Goal: Task Accomplishment & Management: Manage account settings

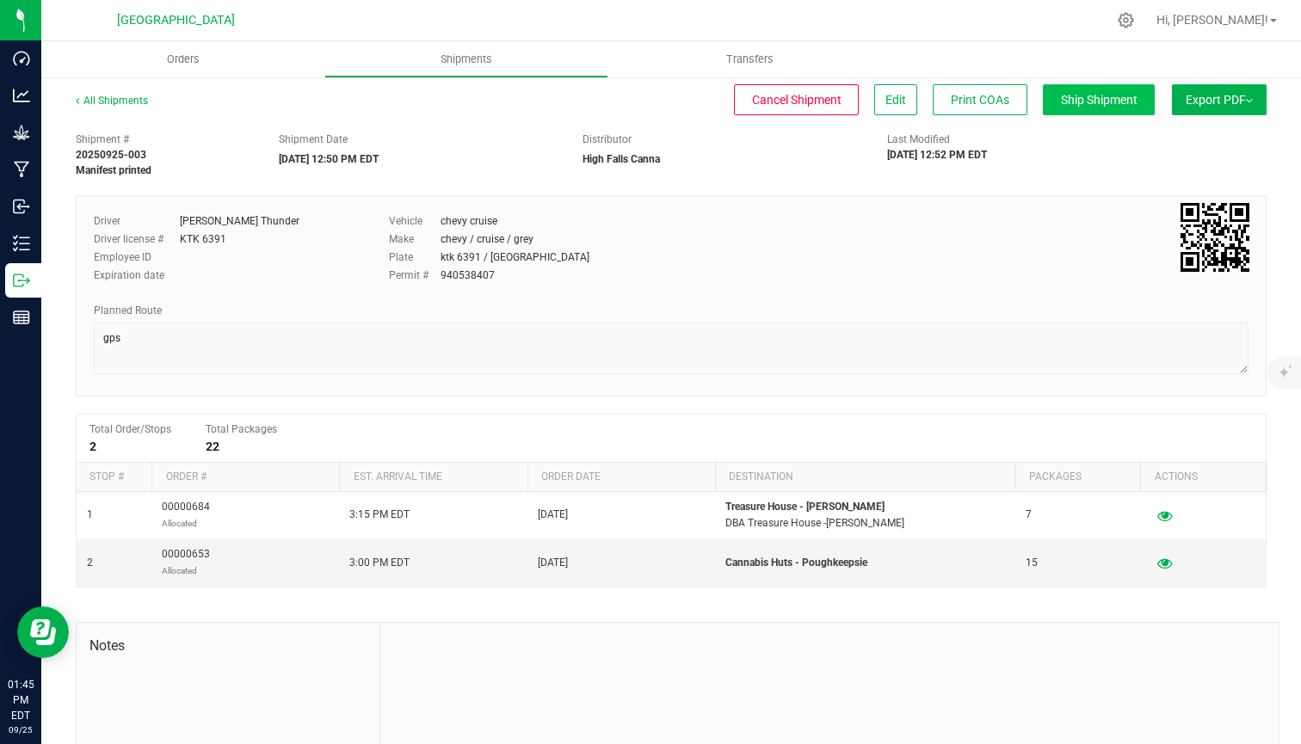
click at [1097, 104] on span "Ship Shipment" at bounding box center [1099, 100] width 77 height 14
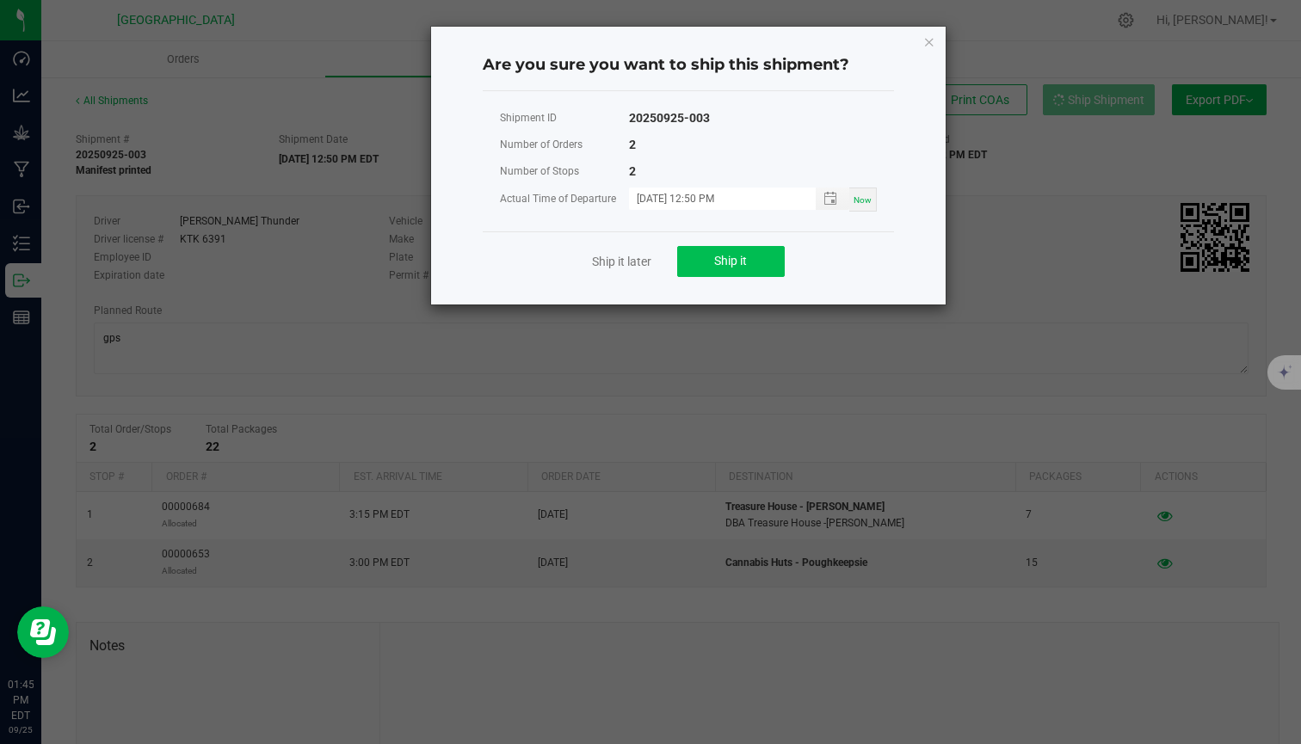
click at [744, 252] on button "Ship it" at bounding box center [731, 261] width 108 height 31
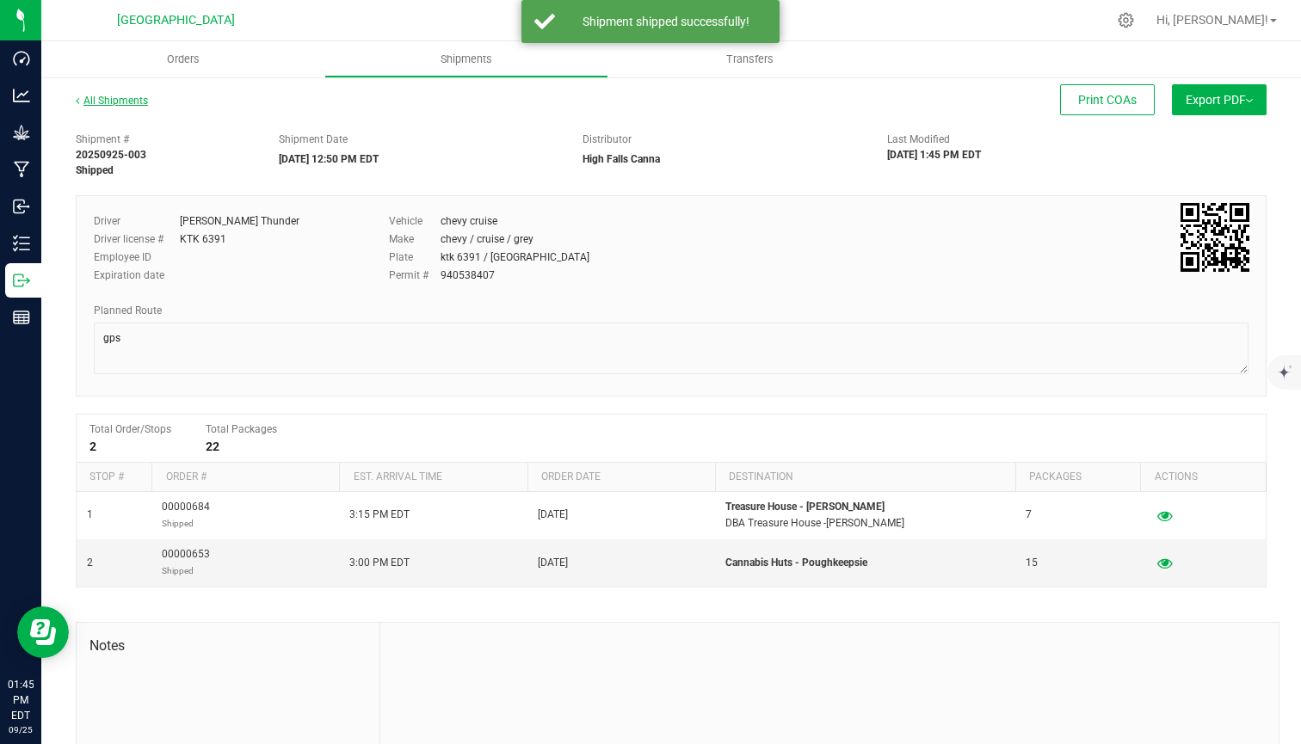
click at [122, 106] on link "All Shipments" at bounding box center [112, 101] width 72 height 12
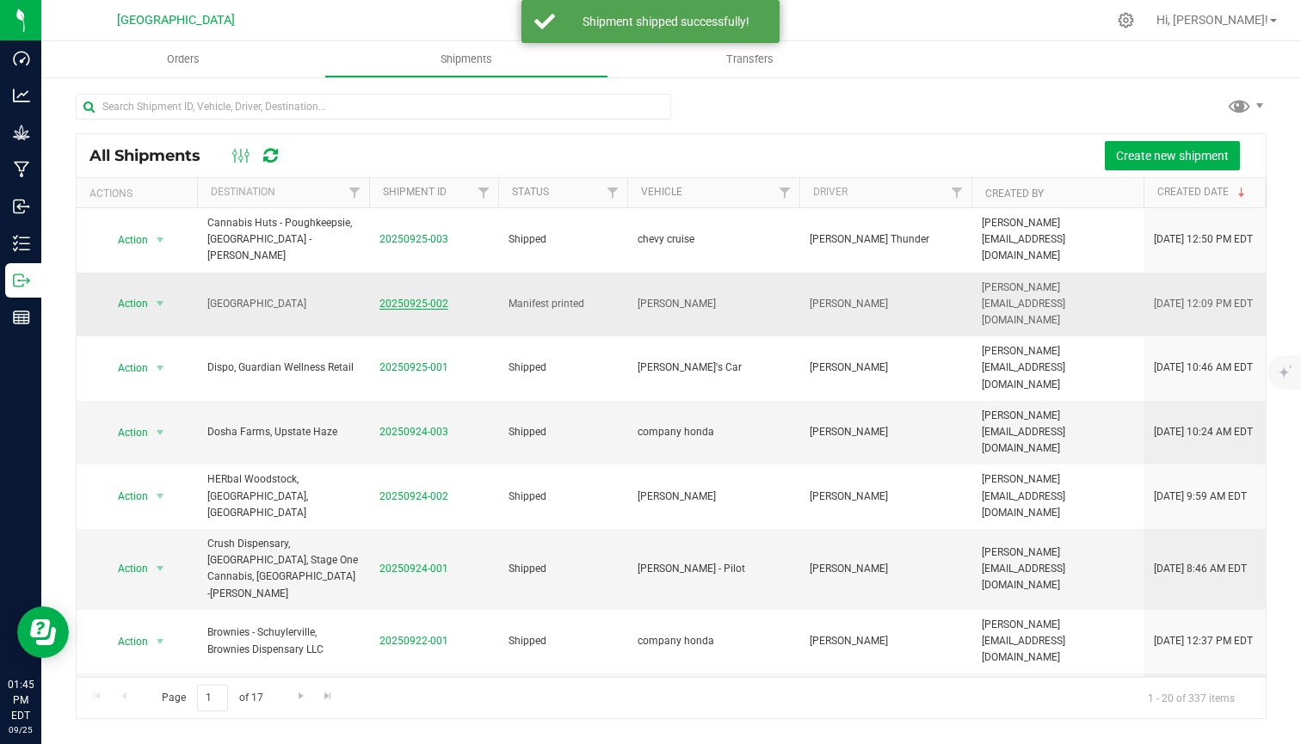
click at [411, 298] on link "20250925-002" at bounding box center [413, 304] width 69 height 12
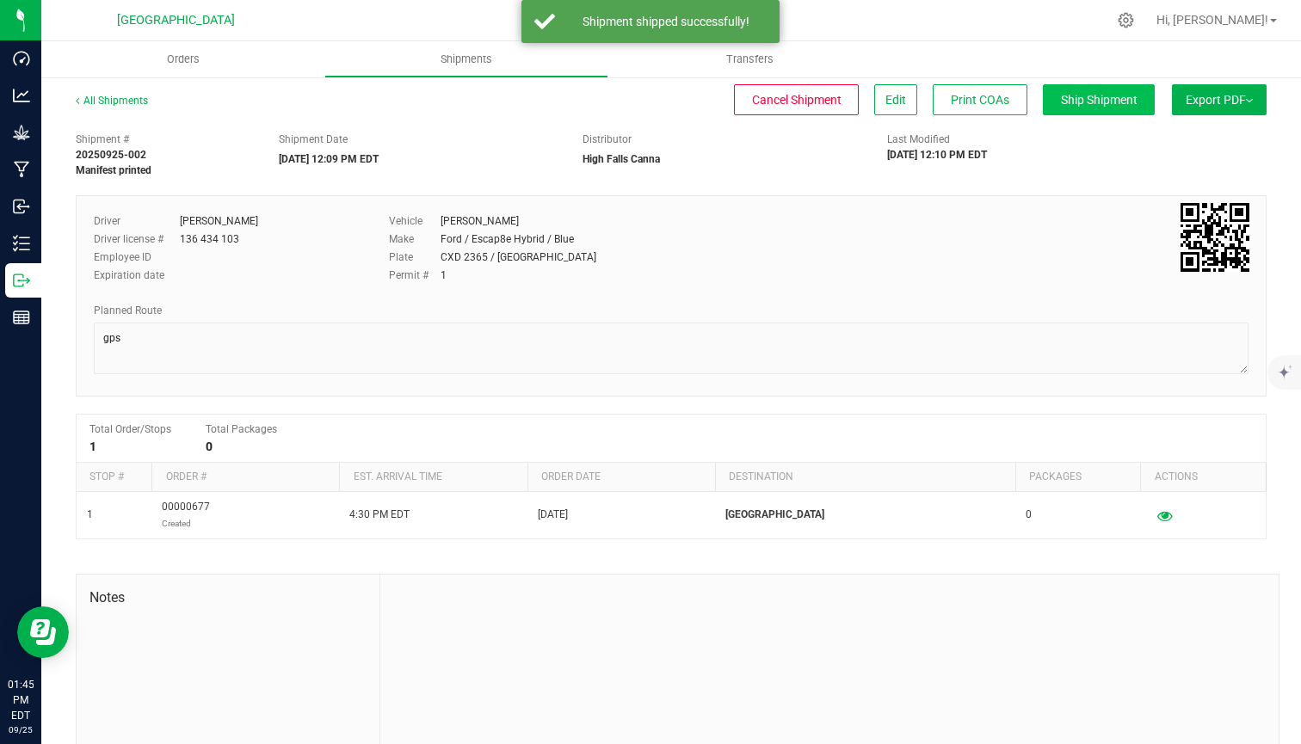
click at [1105, 99] on span "Ship Shipment" at bounding box center [1099, 100] width 77 height 14
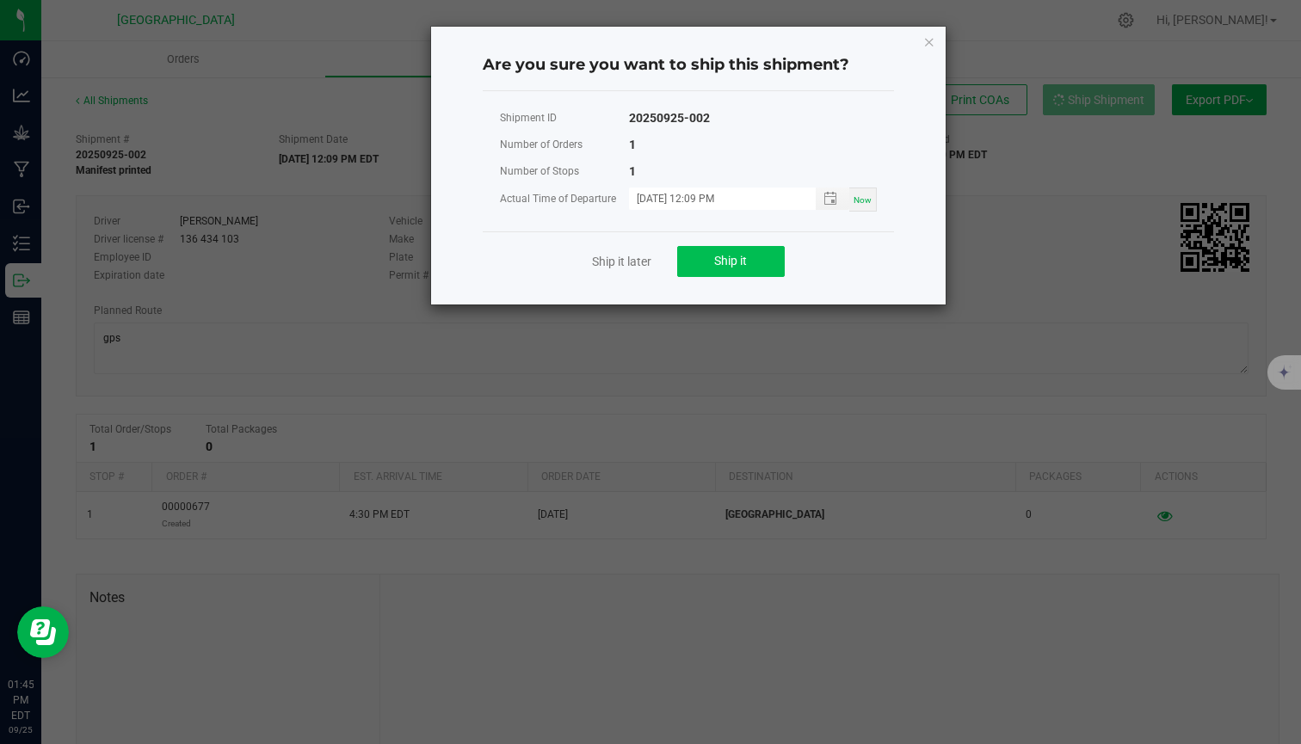
click at [744, 260] on span "Ship it" at bounding box center [730, 261] width 33 height 14
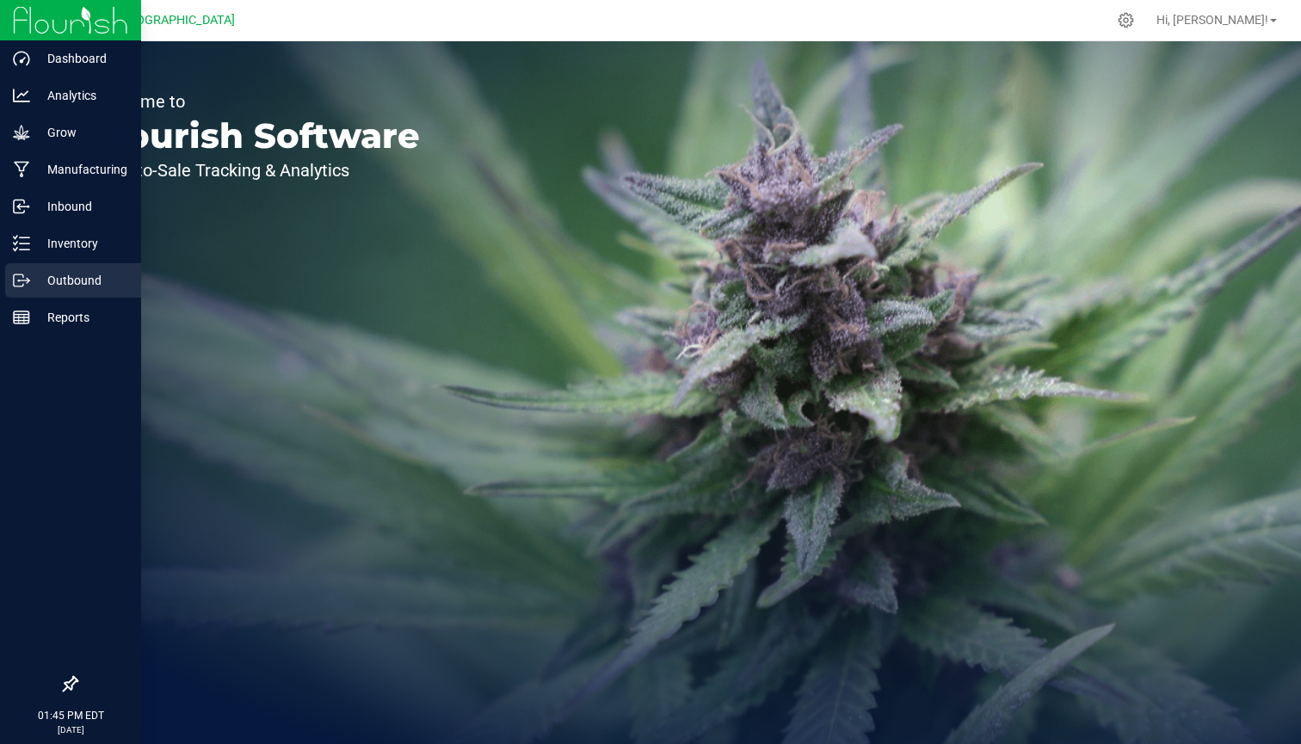
click at [45, 277] on p "Outbound" at bounding box center [81, 280] width 103 height 21
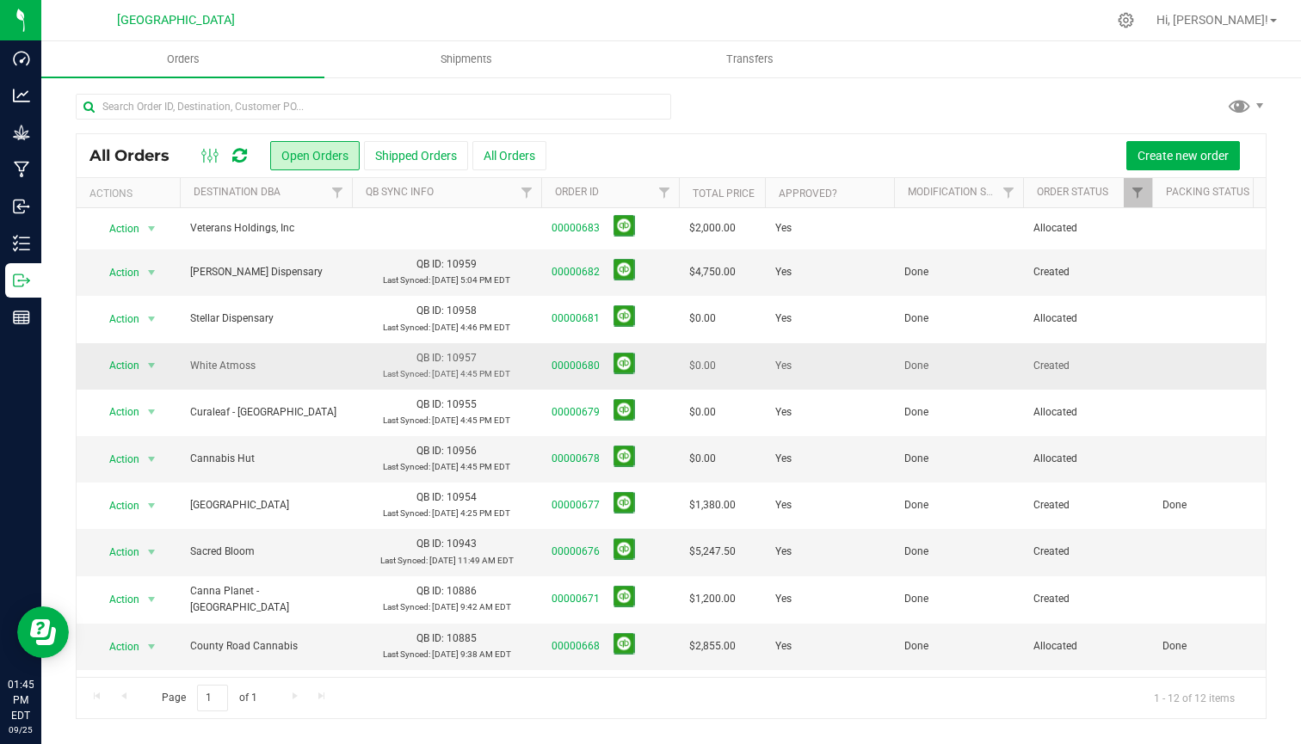
scroll to position [17, 0]
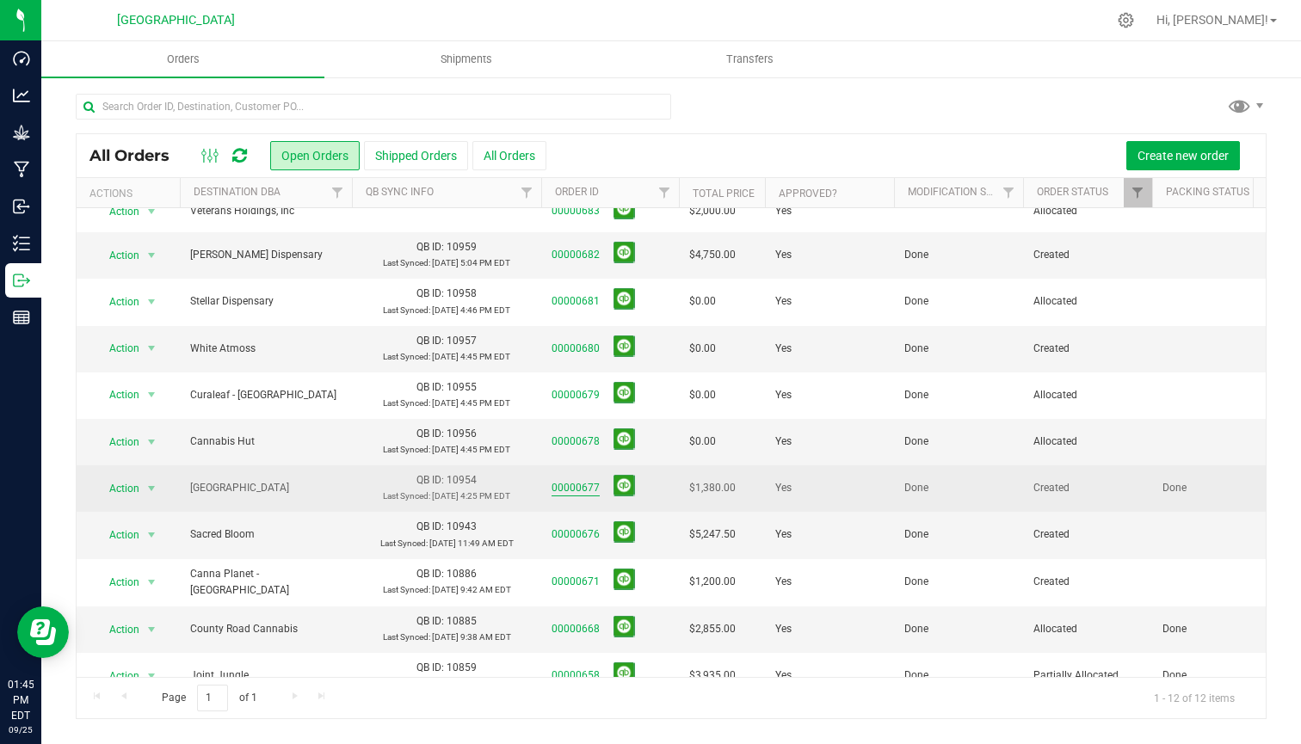
click at [584, 486] on link "00000677" at bounding box center [575, 488] width 48 height 16
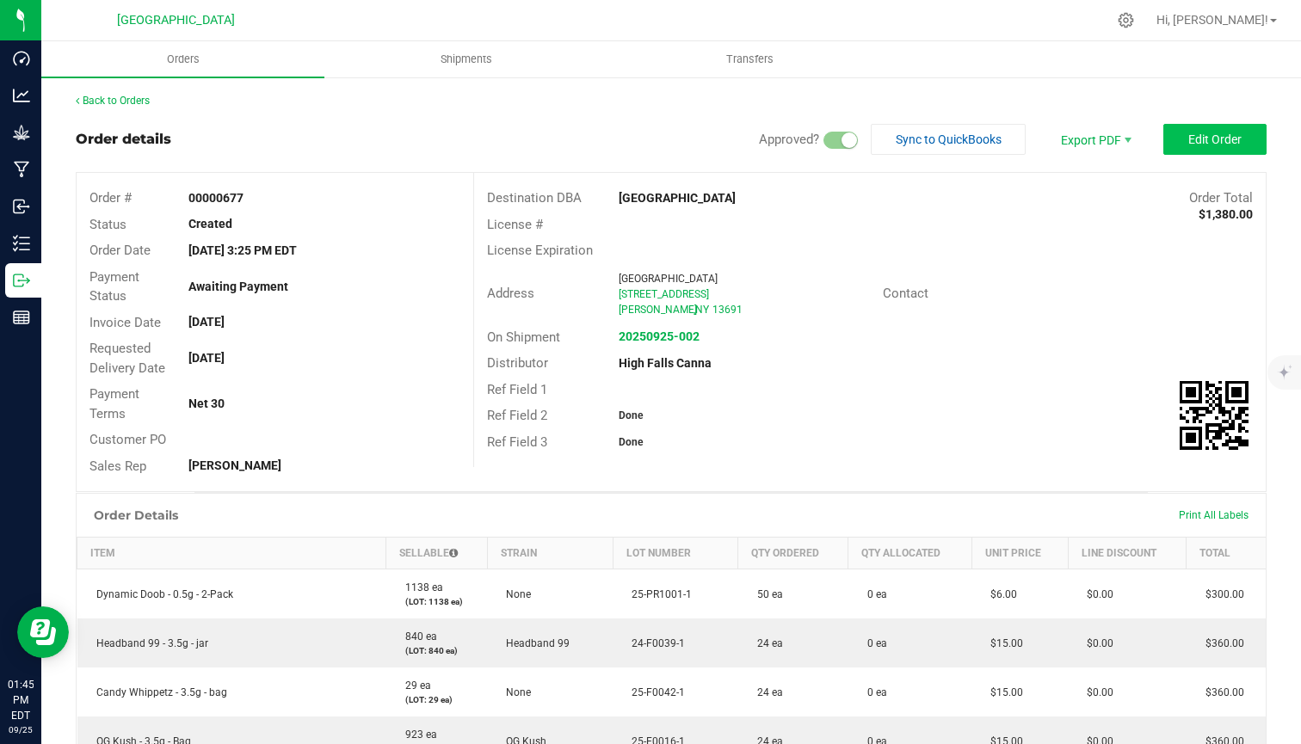
click at [1214, 144] on span "Edit Order" at bounding box center [1214, 139] width 53 height 14
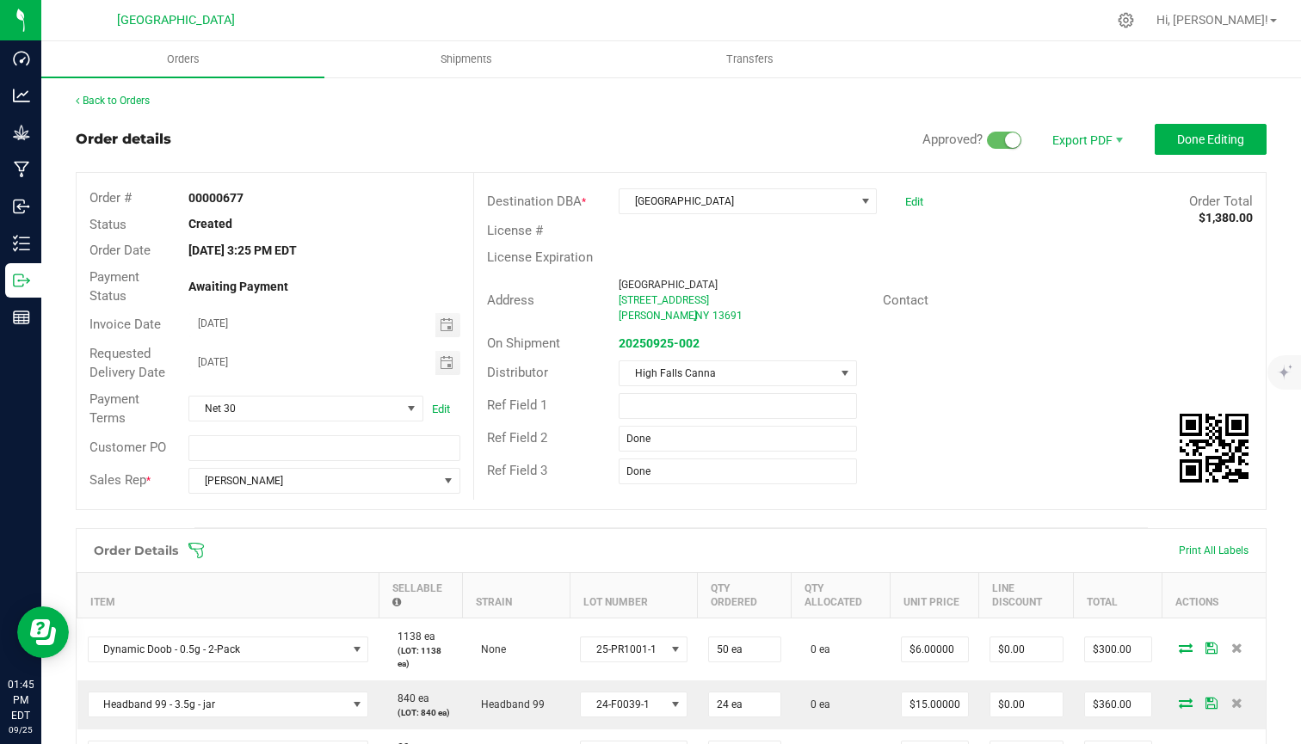
scroll to position [331, 0]
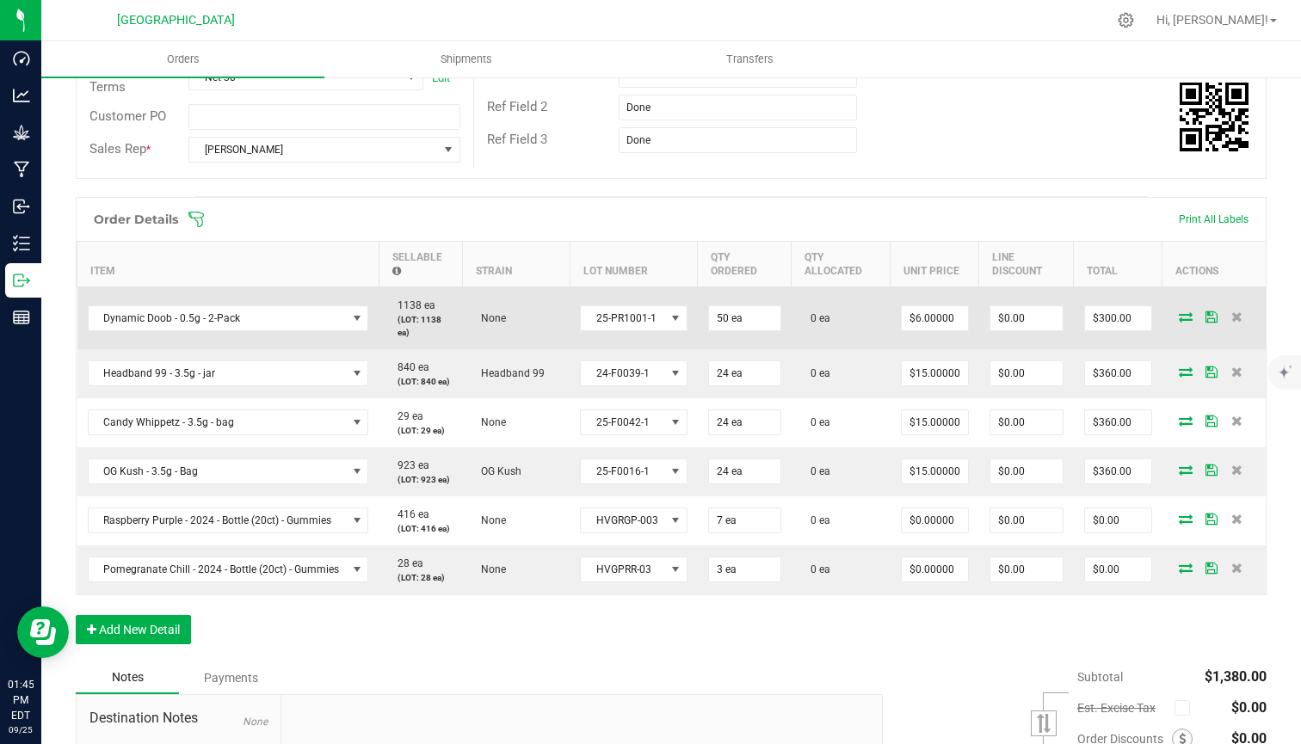
click at [1179, 317] on icon at bounding box center [1186, 316] width 14 height 10
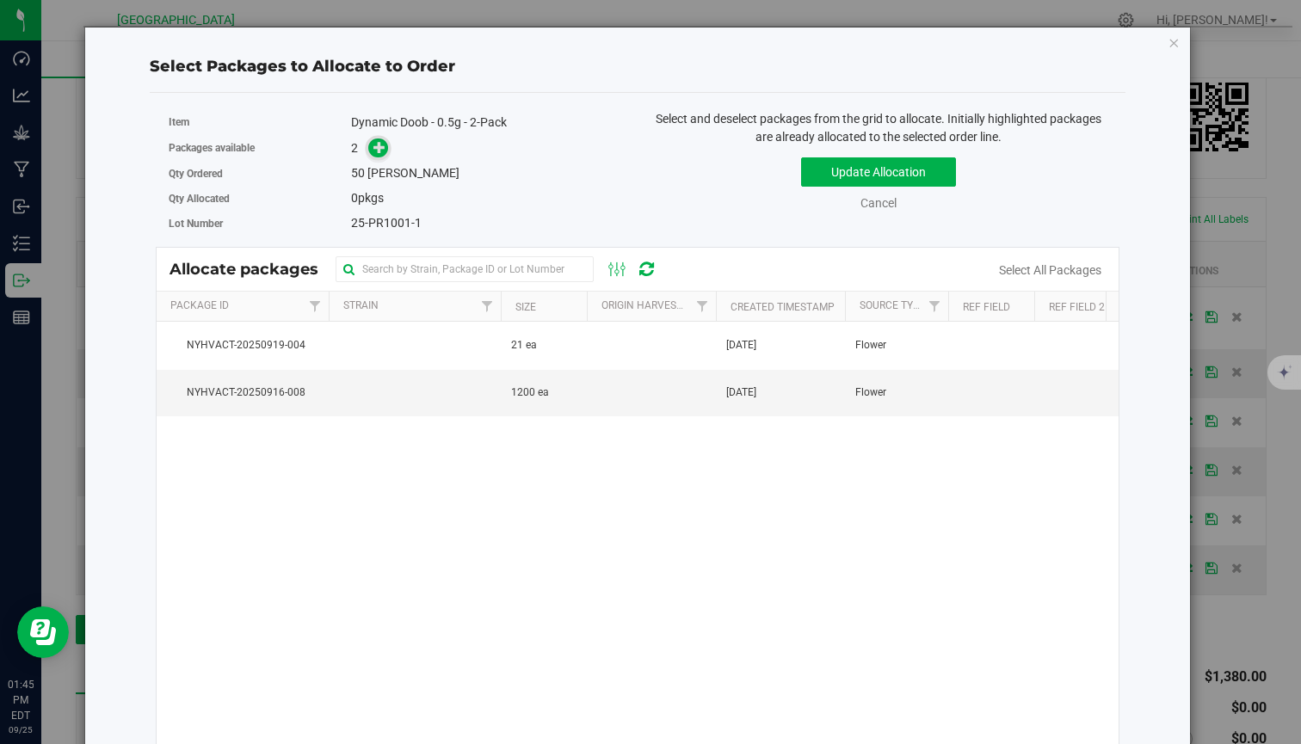
click at [377, 150] on icon at bounding box center [379, 147] width 12 height 12
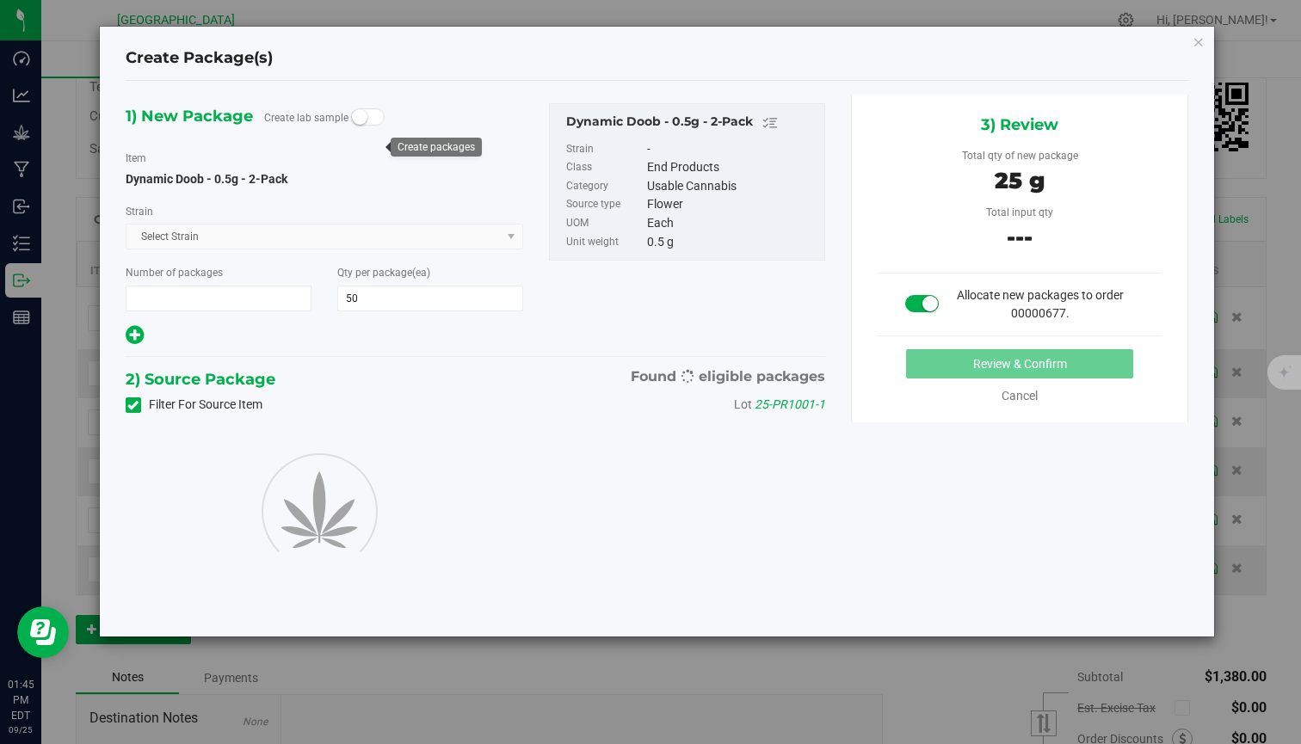
type input "1"
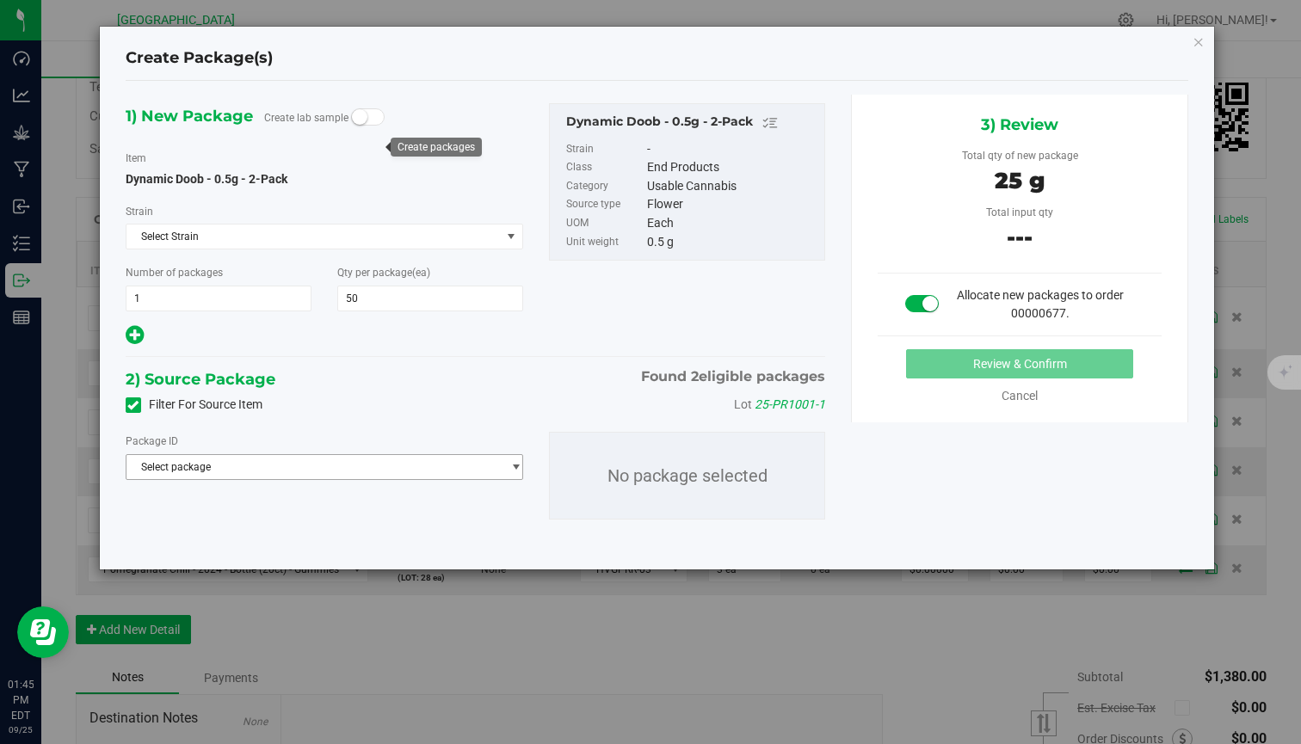
click at [368, 476] on span "Select package" at bounding box center [313, 467] width 374 height 24
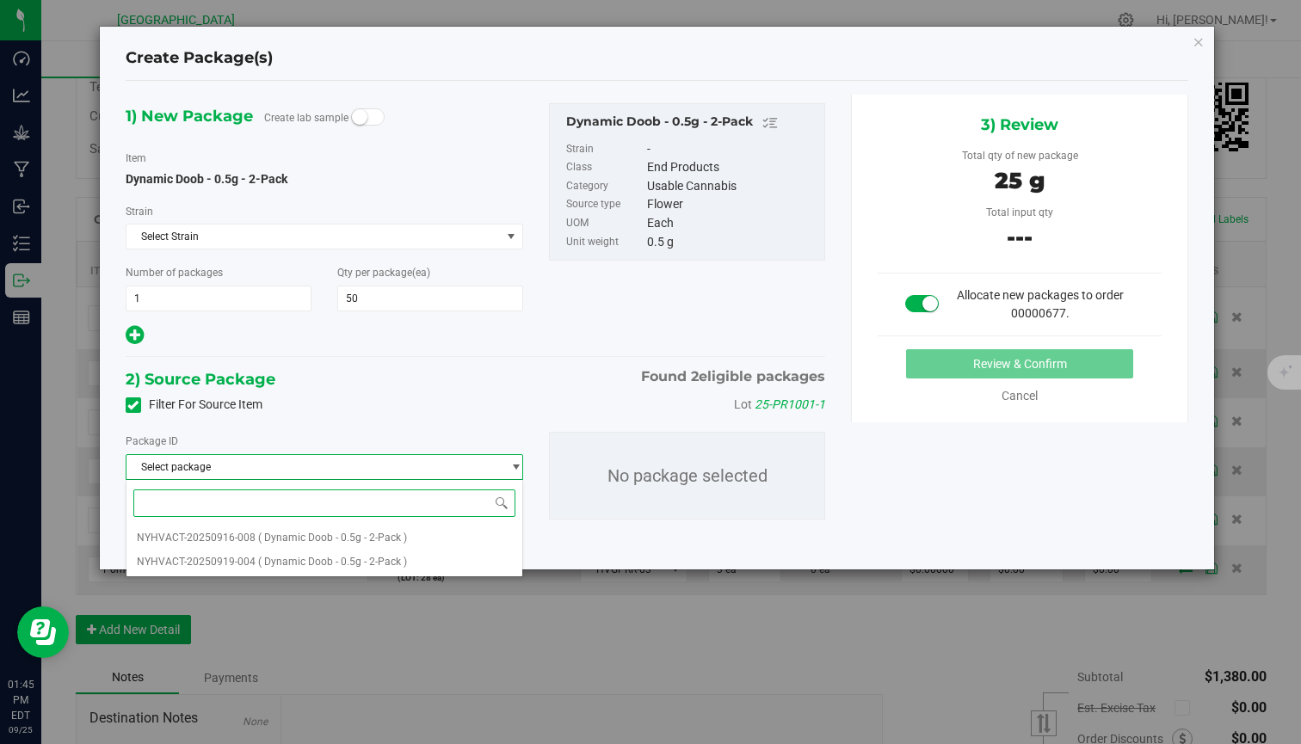
click at [311, 520] on span at bounding box center [324, 503] width 396 height 40
click at [308, 544] on li "NYHVACT-20250916-008 ( Dynamic Doob - 0.5g - 2-Pack )" at bounding box center [324, 538] width 396 height 24
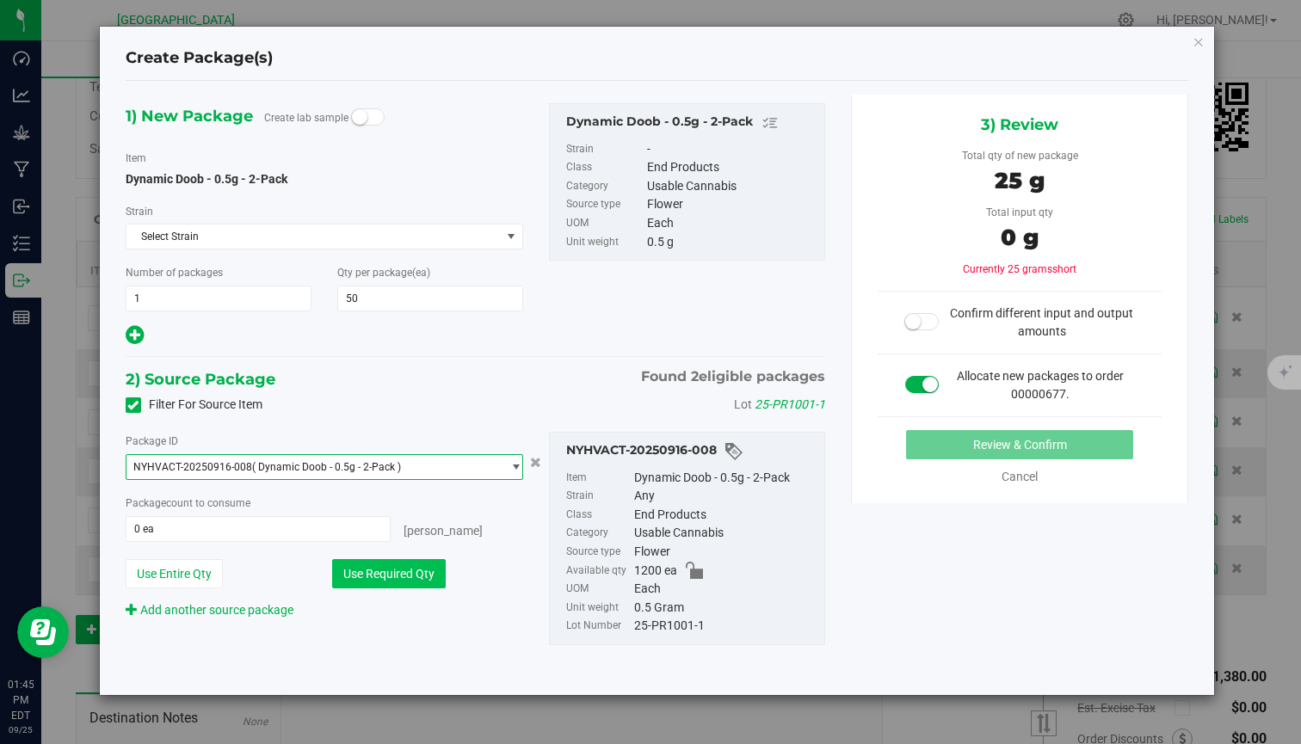
click at [365, 569] on button "Use Required Qty" at bounding box center [389, 573] width 114 height 29
type input "50 ea"
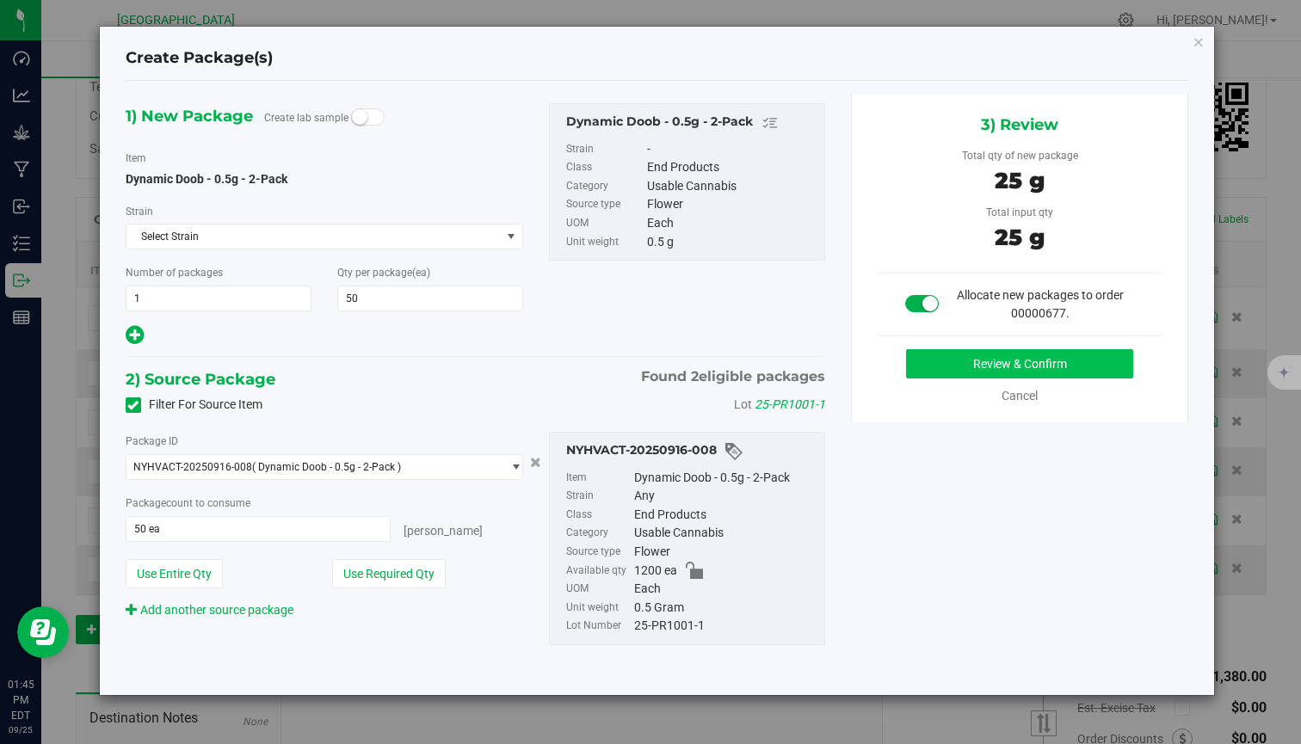
click at [1087, 354] on button "Review & Confirm" at bounding box center [1019, 363] width 227 height 29
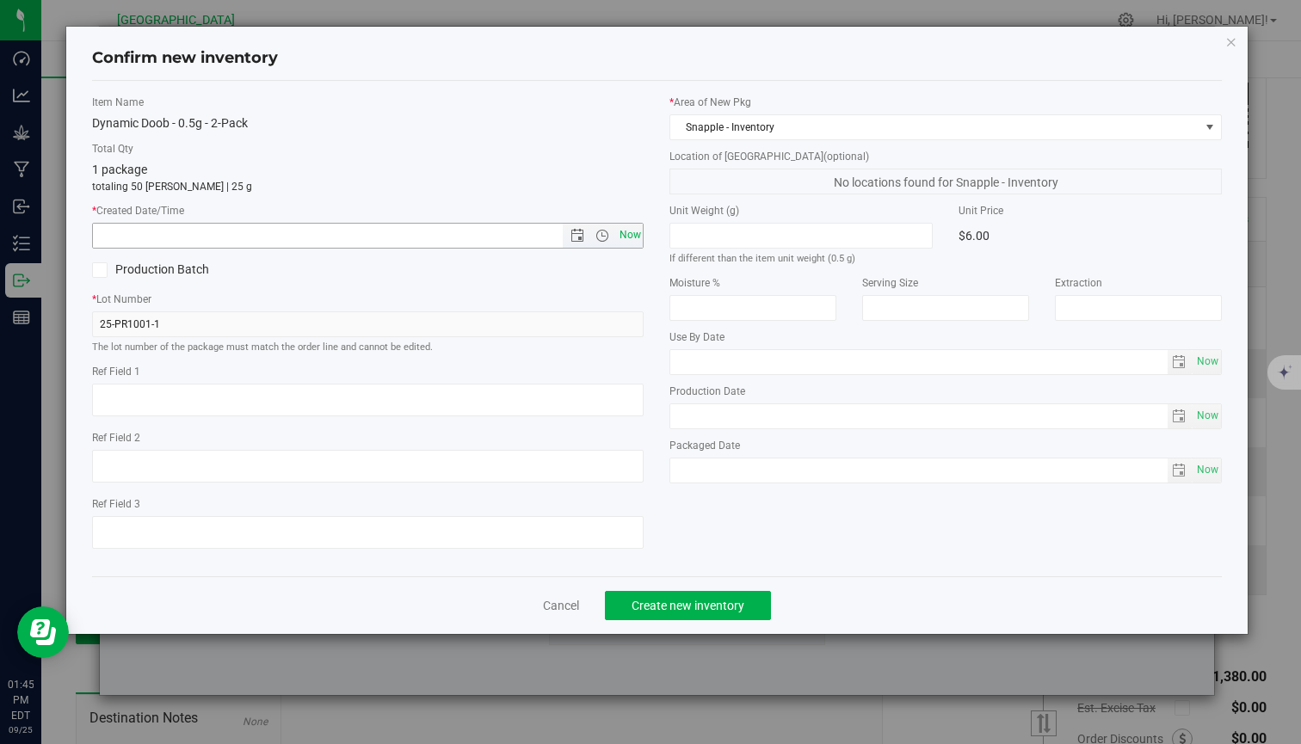
click at [633, 231] on span "Now" at bounding box center [629, 235] width 29 height 25
type input "9/25/2025 1:45 PM"
click at [718, 605] on span "Create new inventory" at bounding box center [687, 606] width 113 height 14
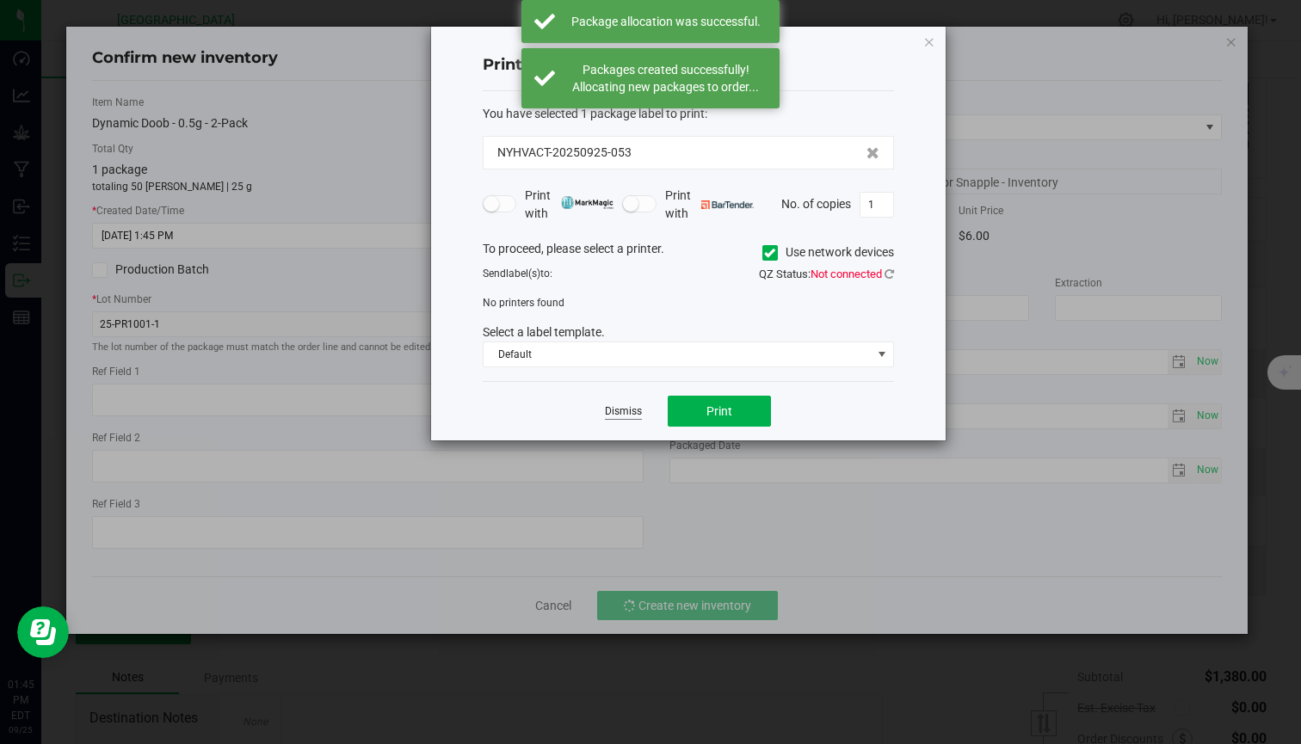
click at [633, 406] on link "Dismiss" at bounding box center [623, 411] width 37 height 15
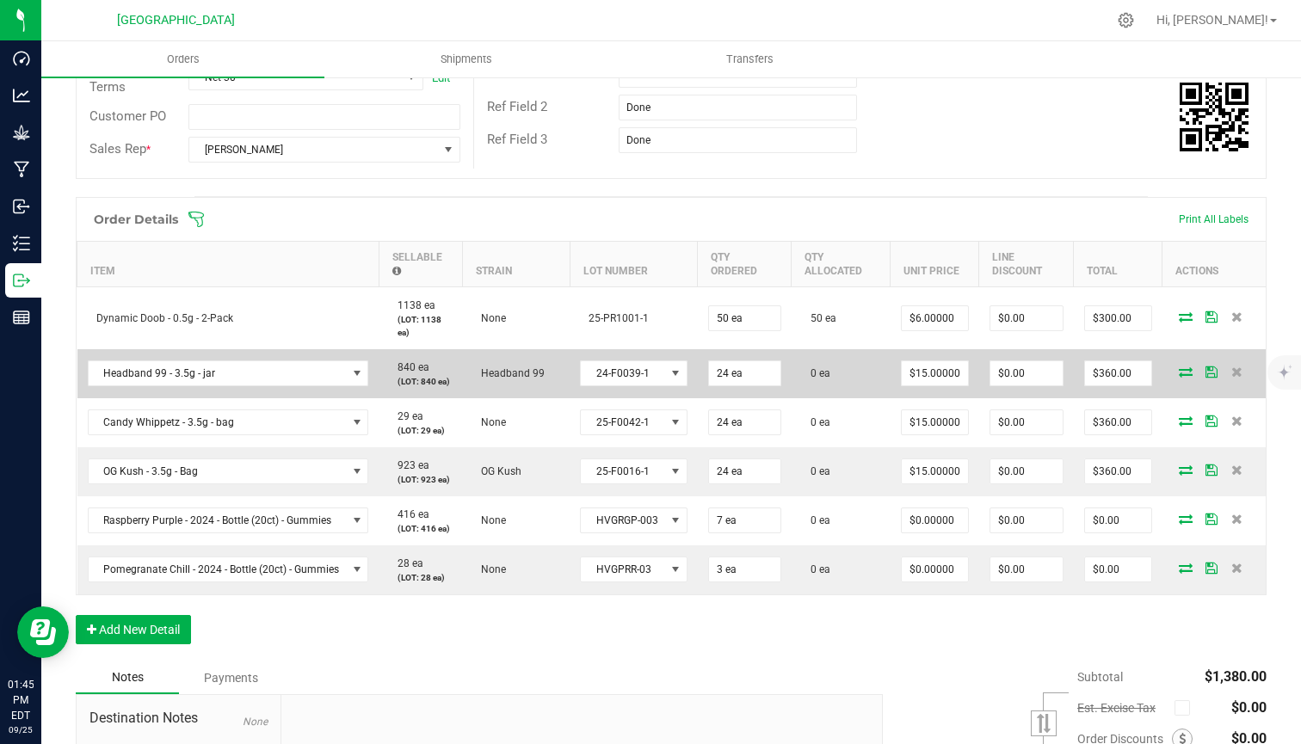
click at [1173, 367] on span at bounding box center [1186, 371] width 26 height 10
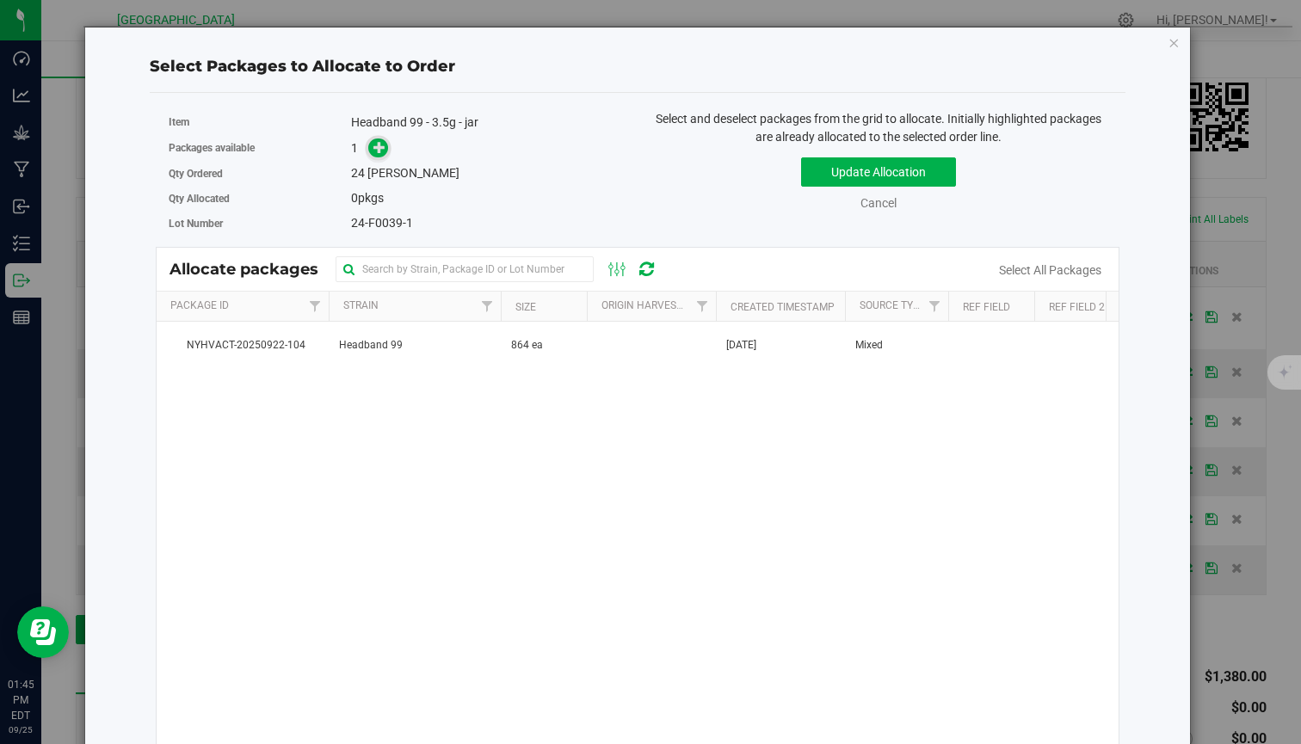
click at [381, 146] on icon at bounding box center [379, 147] width 12 height 12
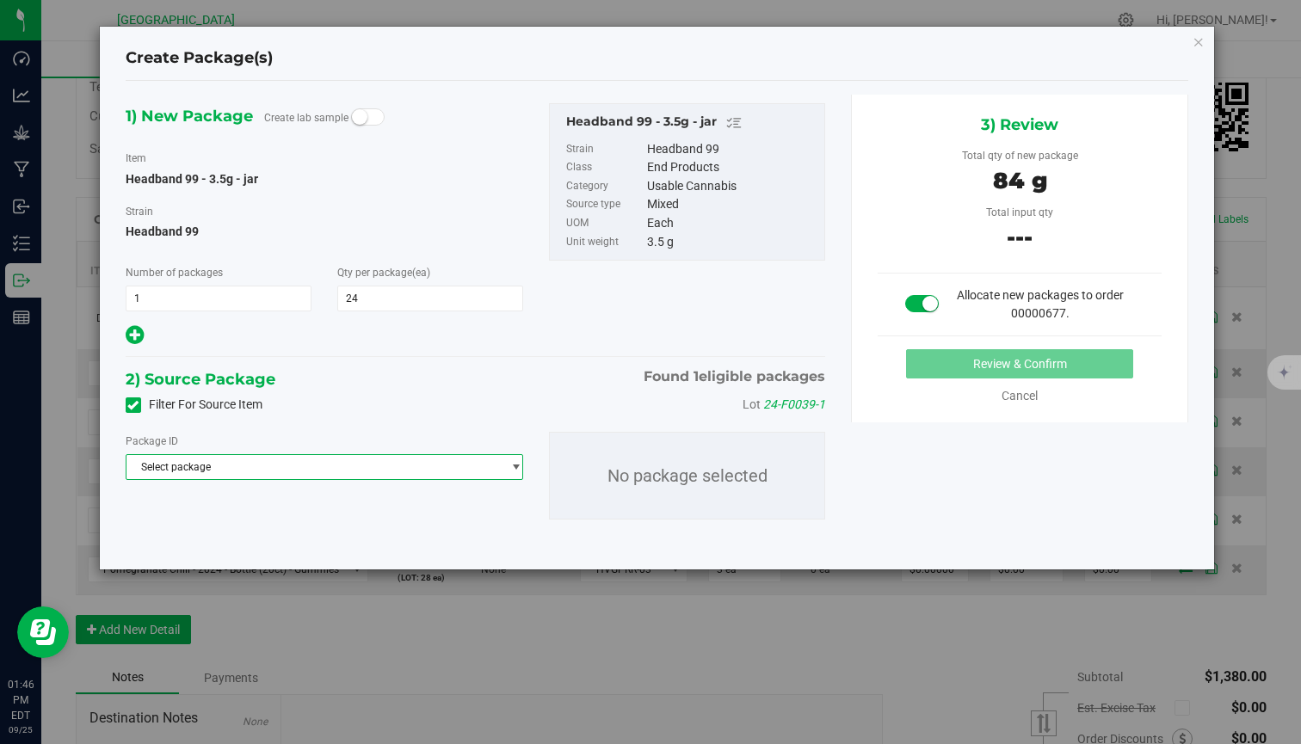
click at [385, 468] on span "Select package" at bounding box center [313, 467] width 374 height 24
click at [305, 539] on span "( Headband 99 - 3.5g - jar )" at bounding box center [320, 538] width 124 height 12
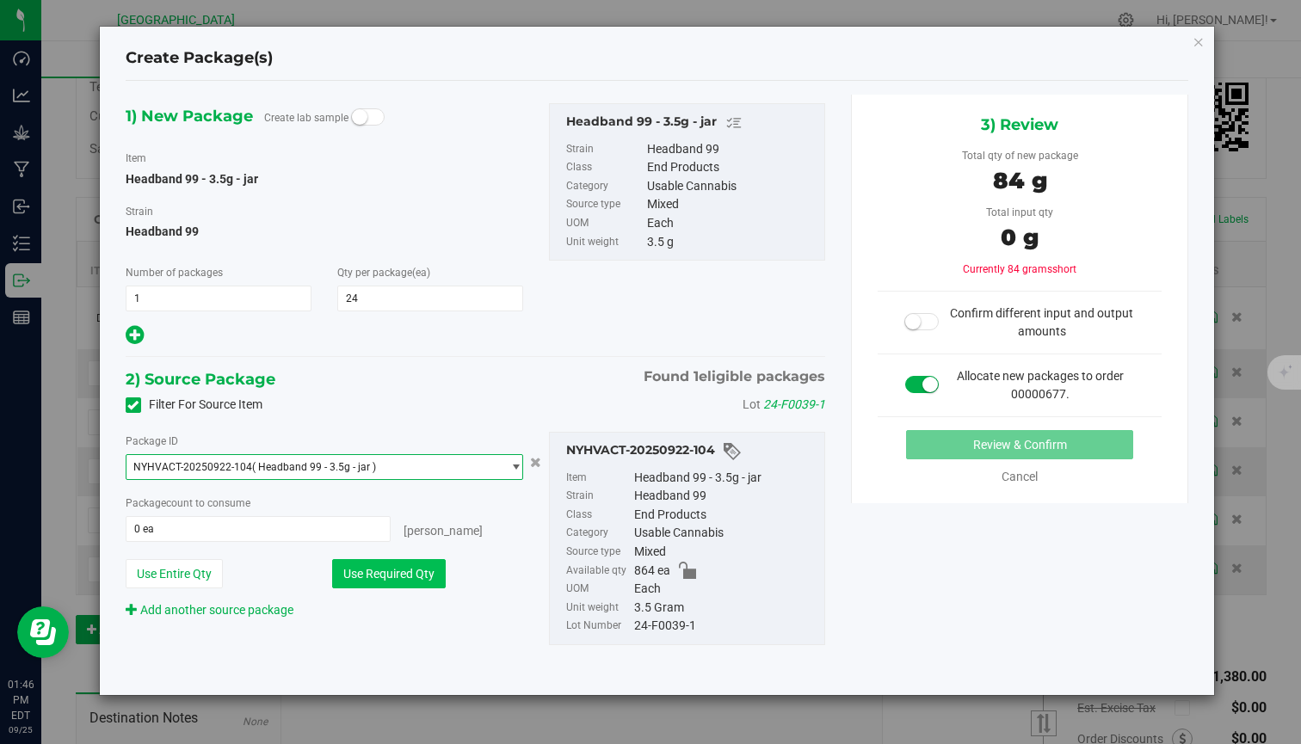
click at [397, 571] on button "Use Required Qty" at bounding box center [389, 573] width 114 height 29
type input "24 ea"
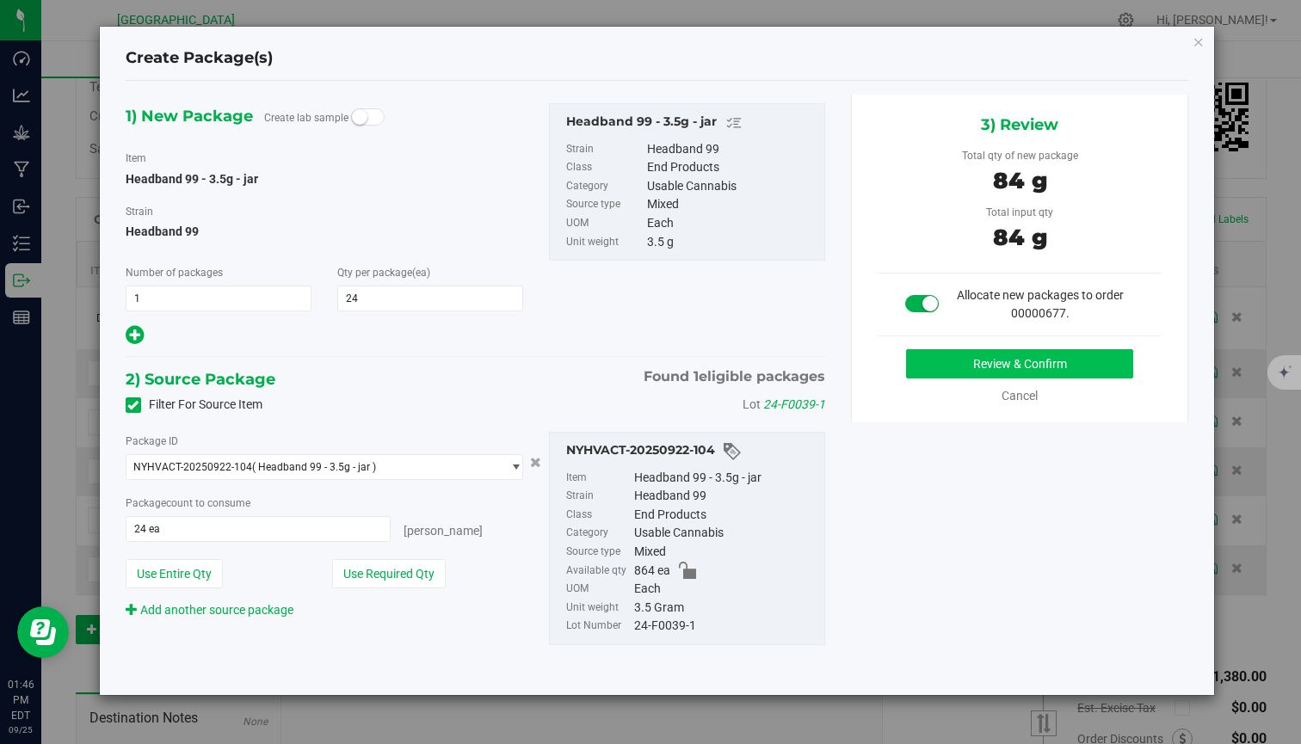
click at [1052, 356] on button "Review & Confirm" at bounding box center [1019, 363] width 227 height 29
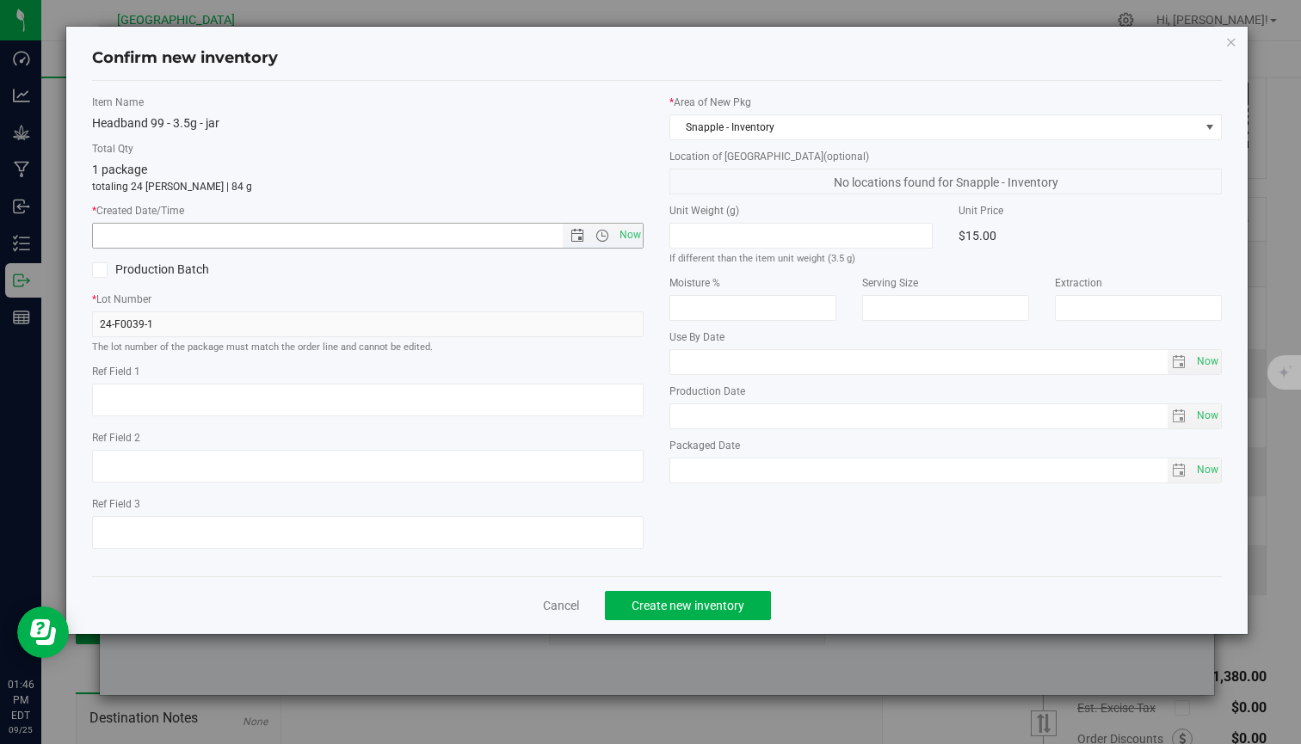
click at [649, 230] on div "Item Name Headband 99 - 3.5g - jar Total Qty 1 package totaling 24 eaches | 84 …" at bounding box center [367, 329] width 577 height 468
click at [634, 233] on span "Now" at bounding box center [629, 235] width 29 height 25
type input "9/25/2025 1:46 PM"
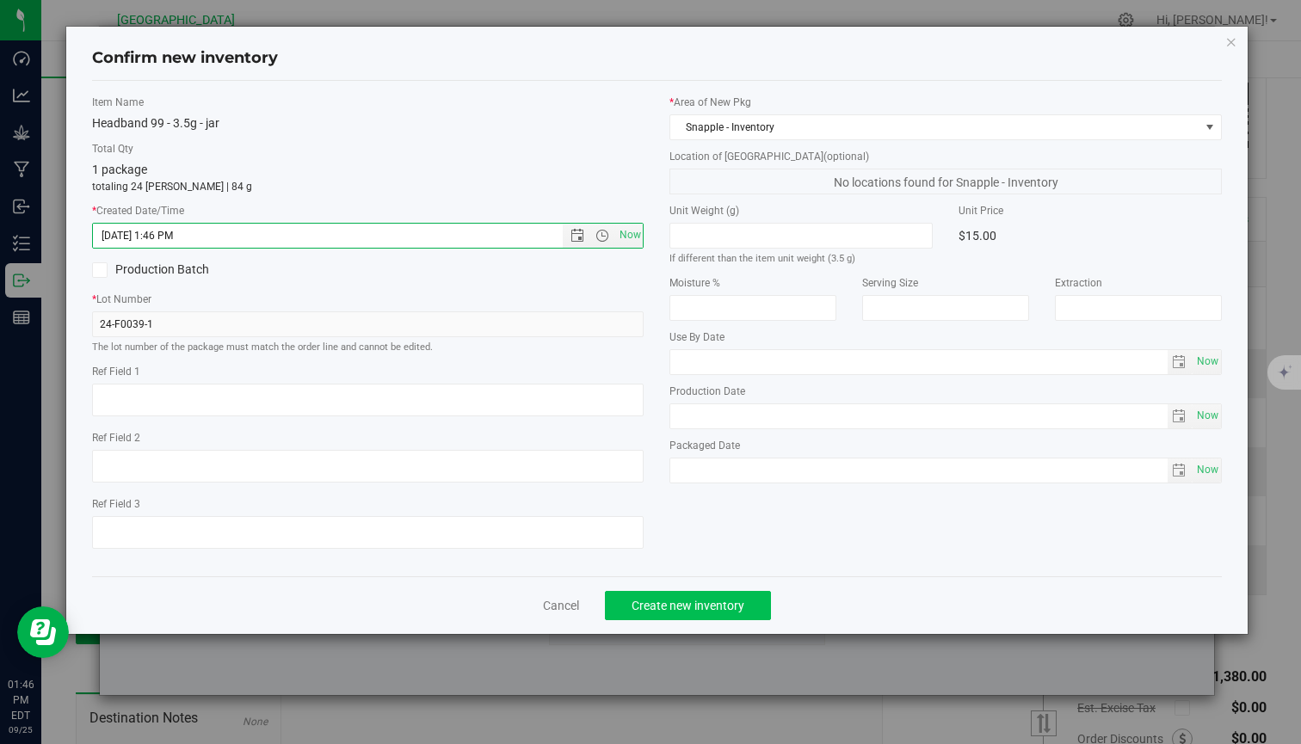
click at [688, 599] on span "Create new inventory" at bounding box center [687, 606] width 113 height 14
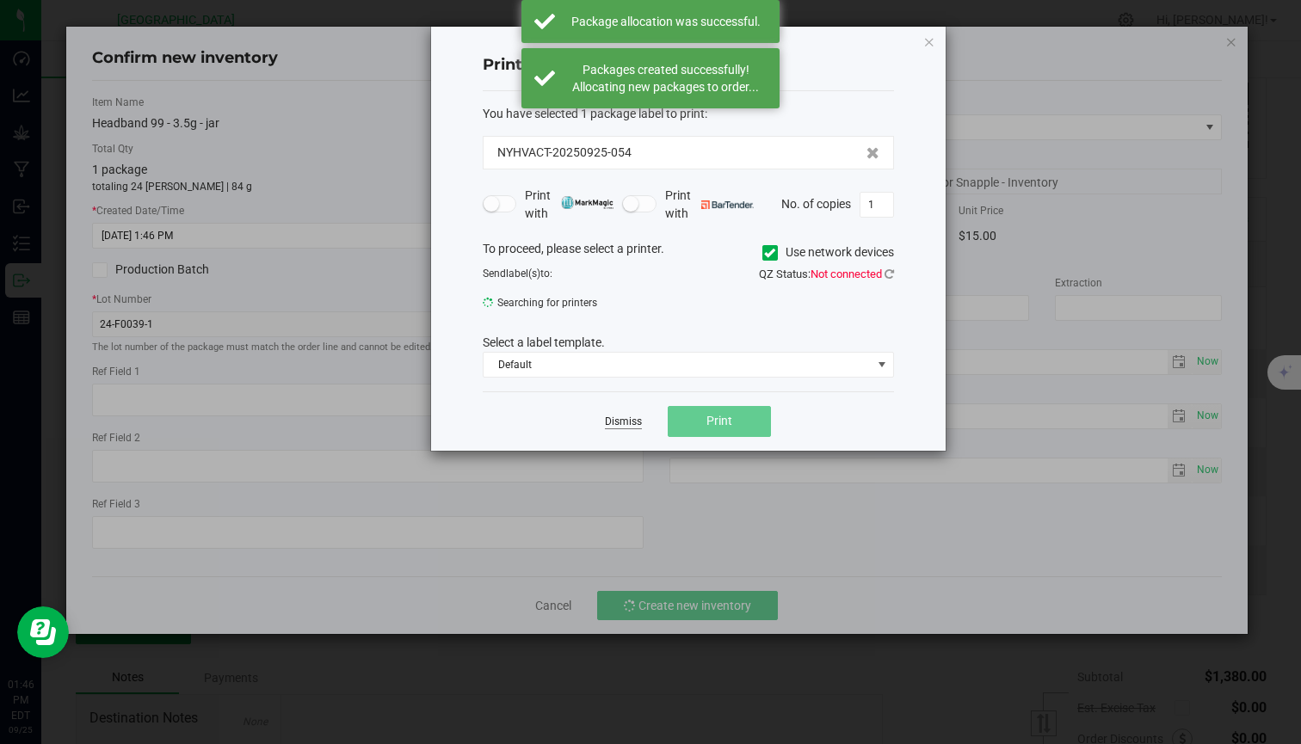
click at [610, 420] on link "Dismiss" at bounding box center [623, 422] width 37 height 15
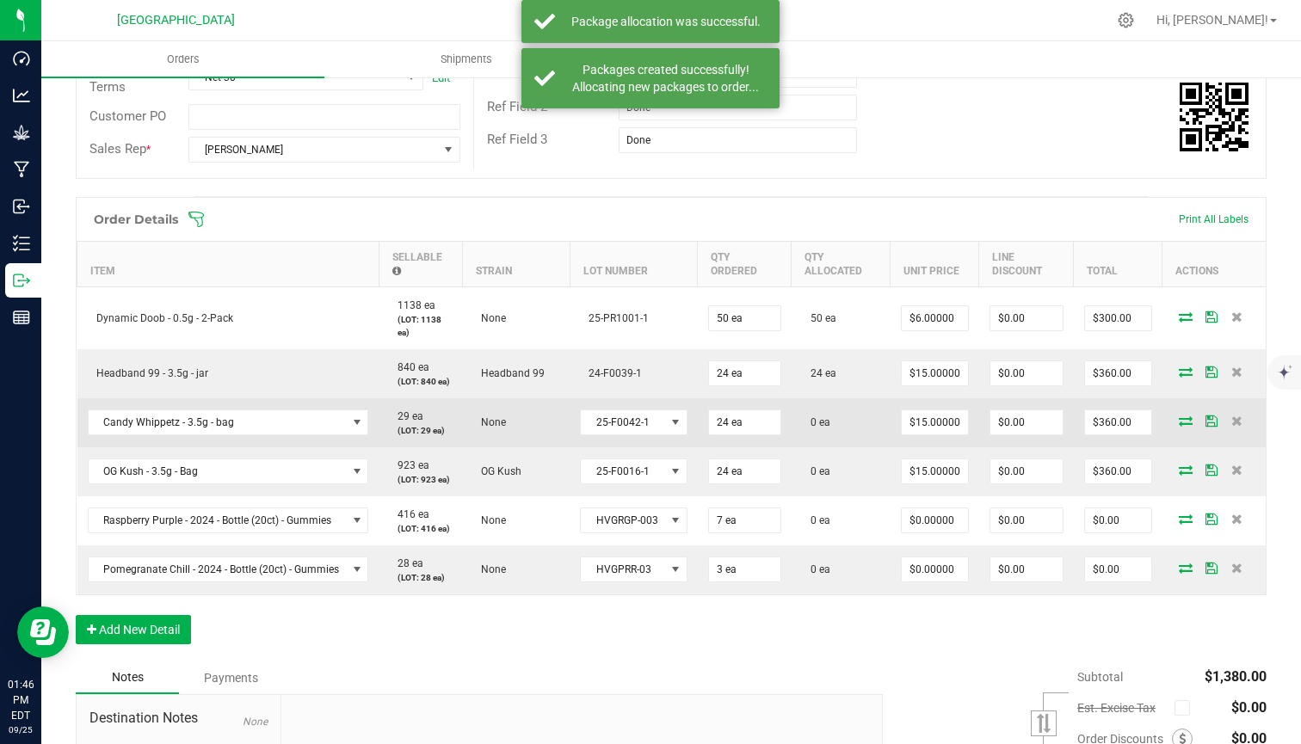
click at [1179, 422] on icon at bounding box center [1186, 421] width 14 height 10
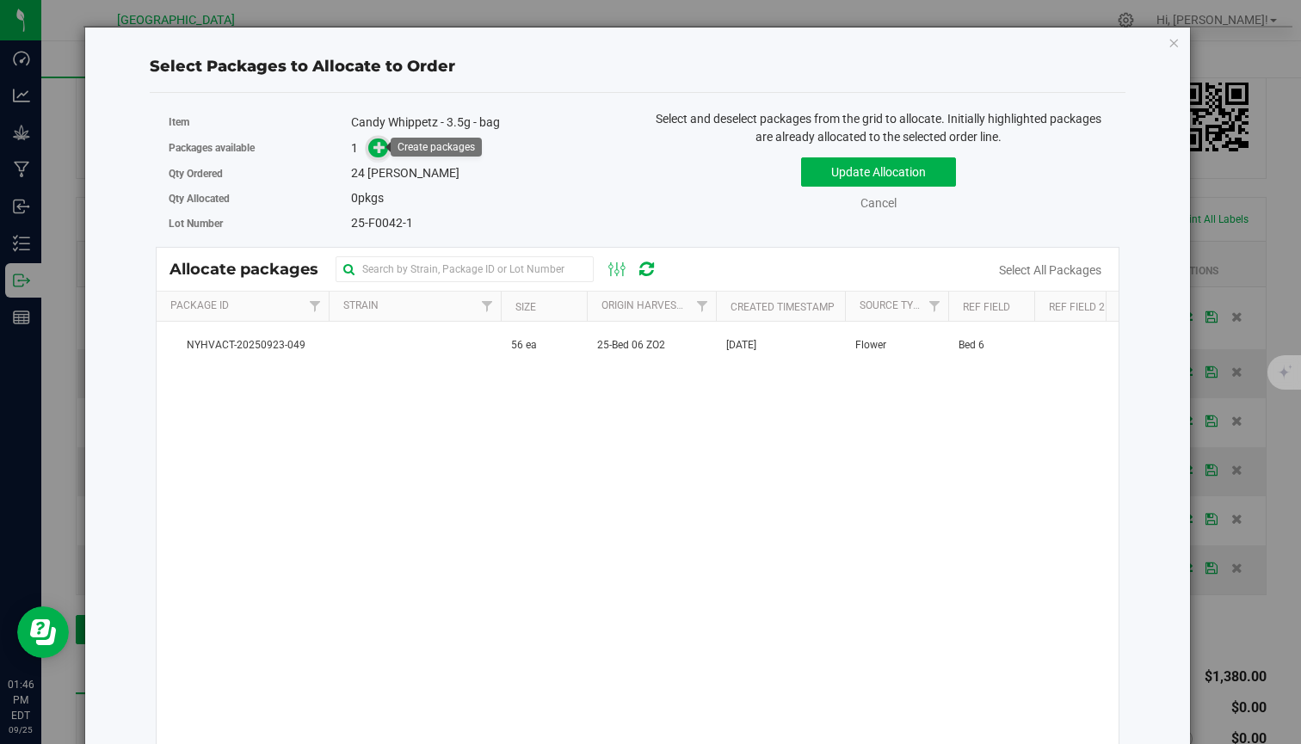
click at [369, 153] on span at bounding box center [378, 149] width 20 height 20
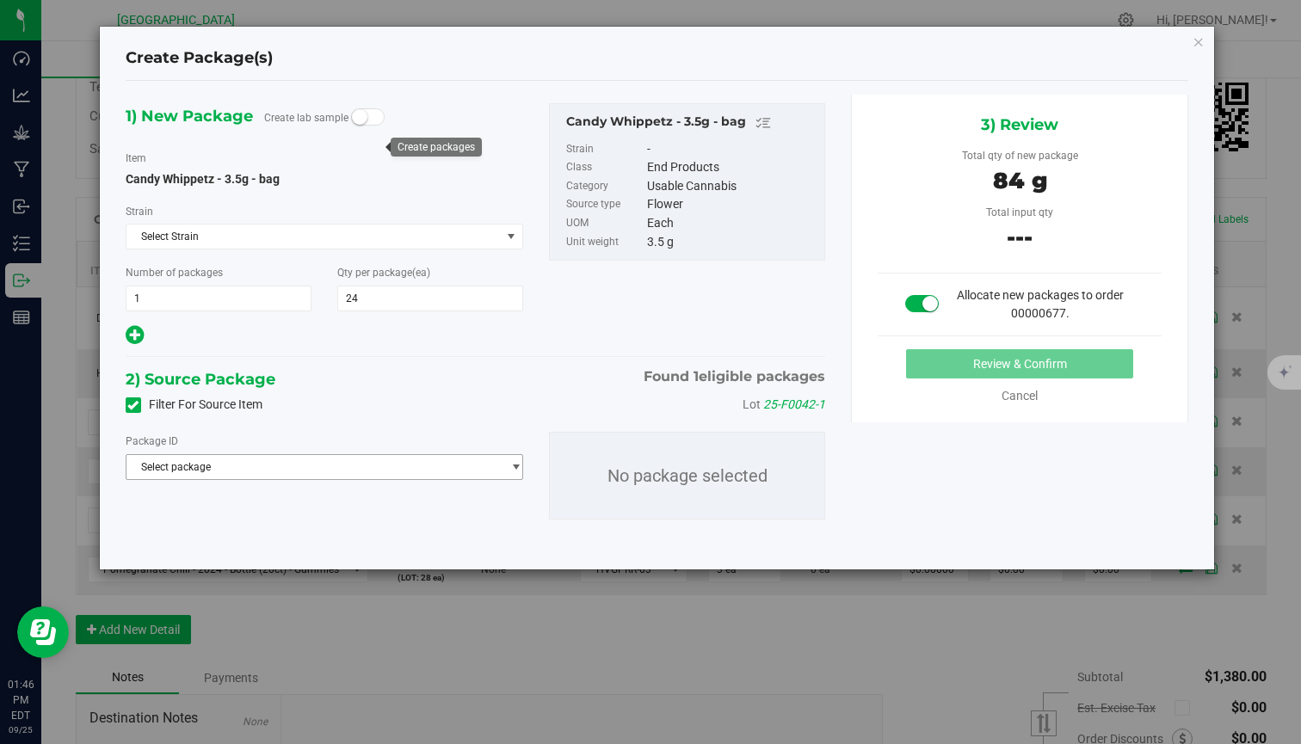
click at [306, 476] on span "Select package" at bounding box center [313, 467] width 374 height 24
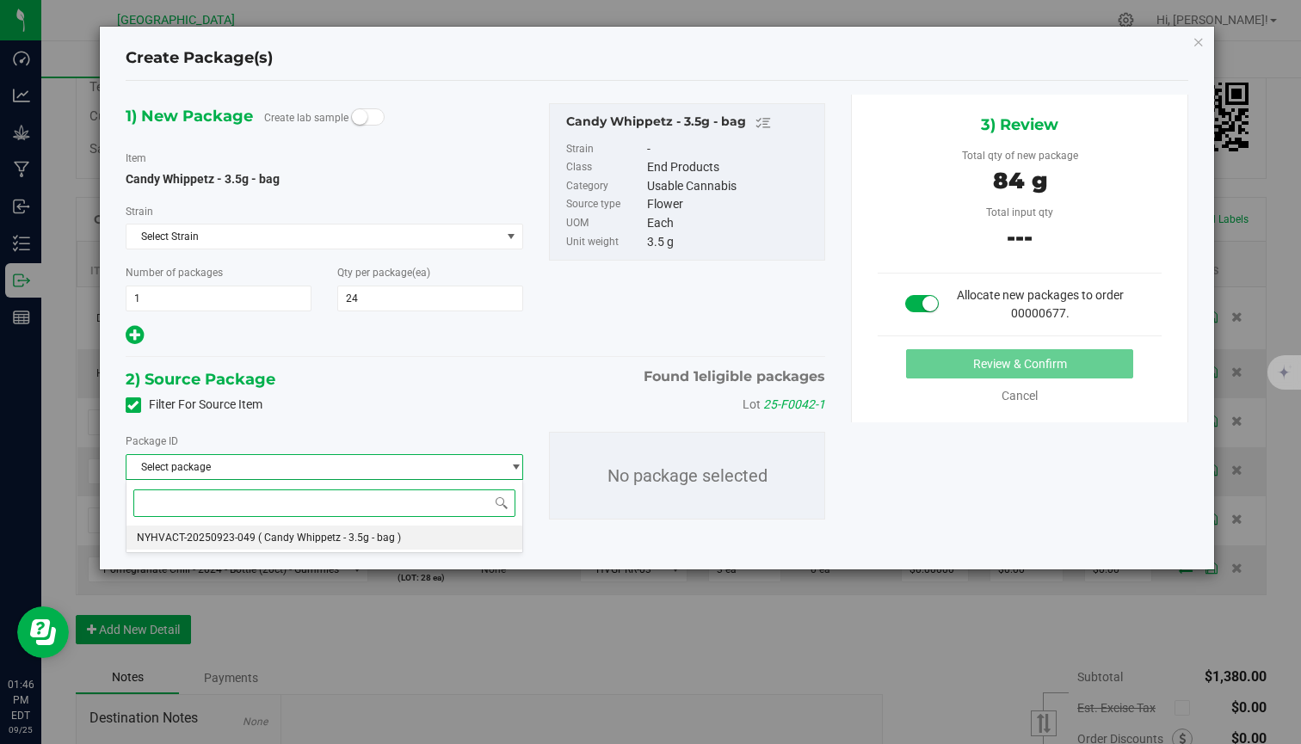
click at [263, 539] on span "( Candy Whippetz - 3.5g - bag )" at bounding box center [329, 538] width 143 height 12
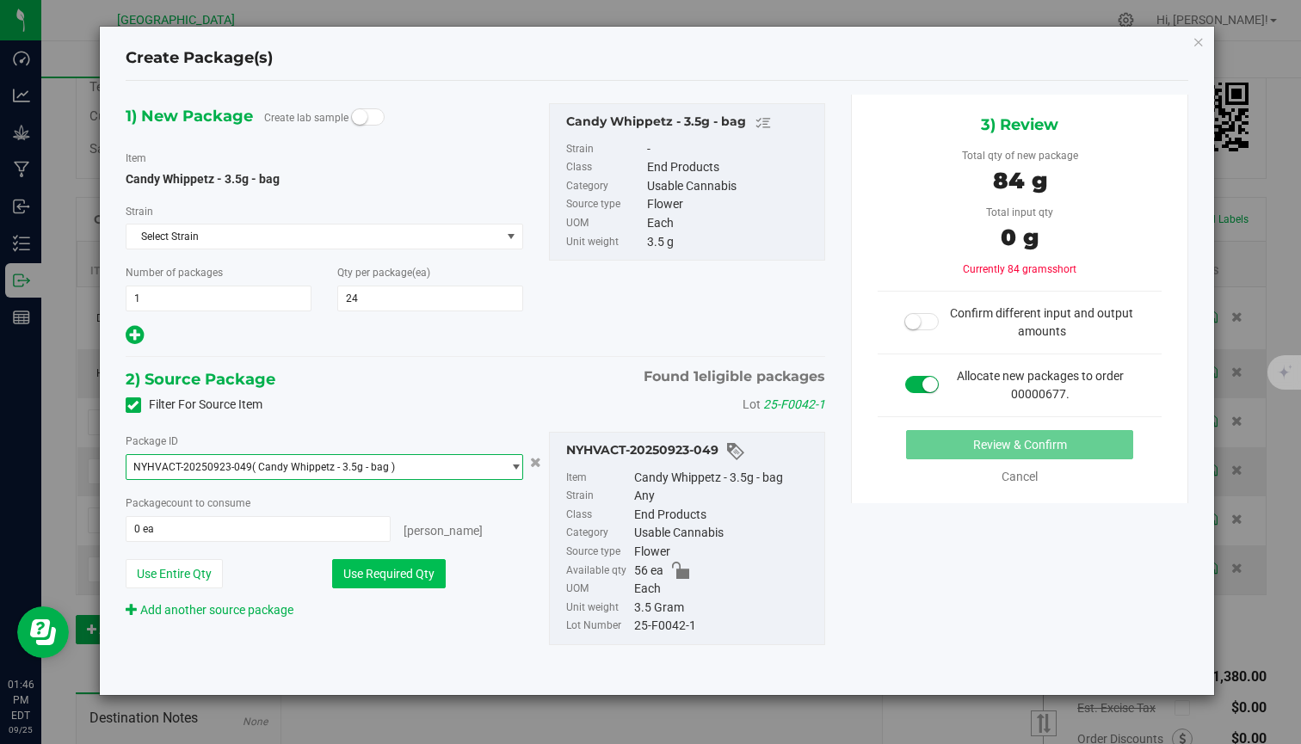
click at [394, 576] on button "Use Required Qty" at bounding box center [389, 573] width 114 height 29
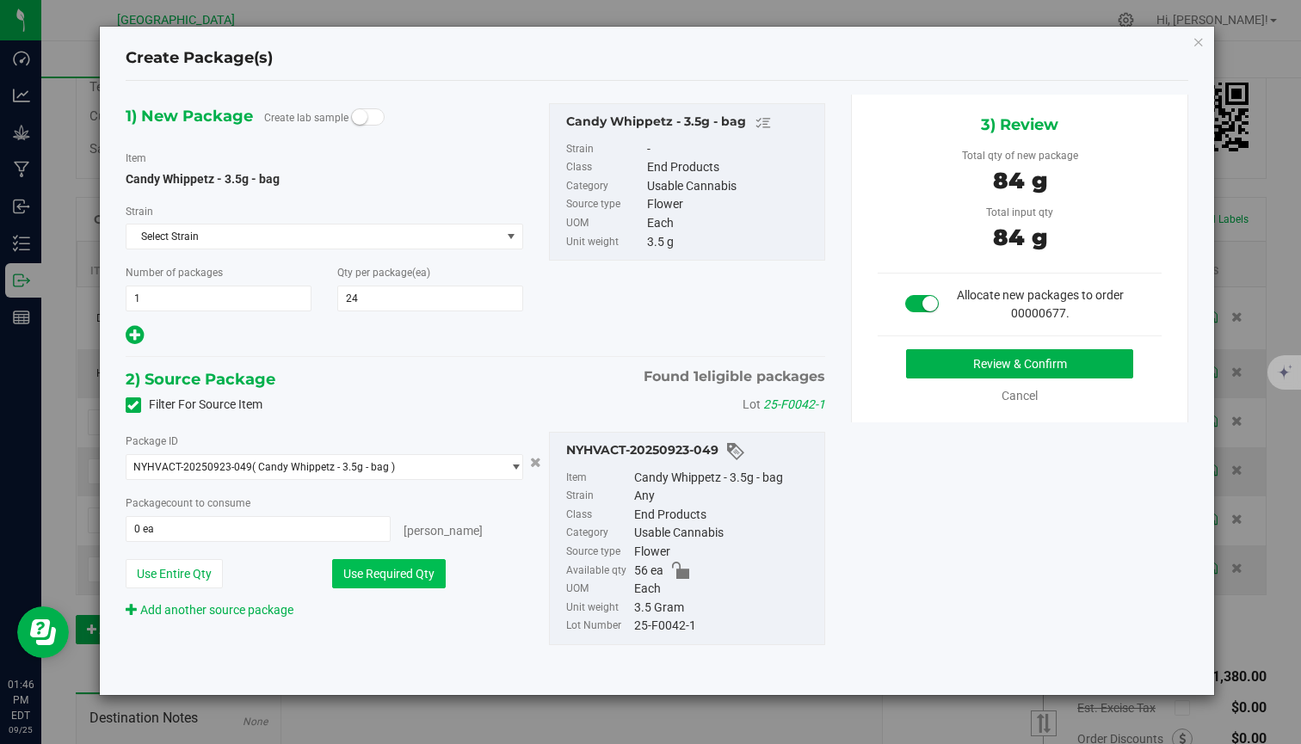
type input "24 ea"
click at [1106, 365] on button "Review & Confirm" at bounding box center [1019, 363] width 227 height 29
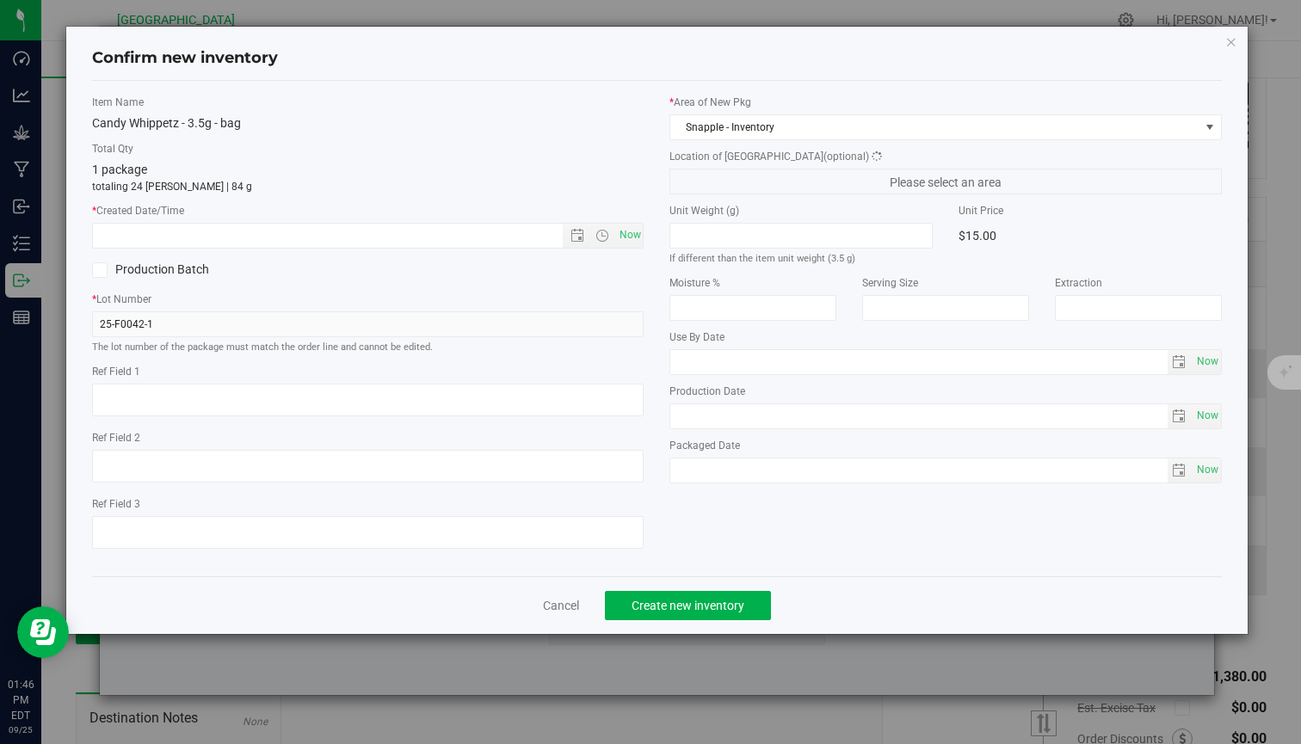
type textarea "Bed 6"
click at [641, 235] on span "Now" at bounding box center [629, 235] width 29 height 25
type input "9/25/2025 1:46 PM"
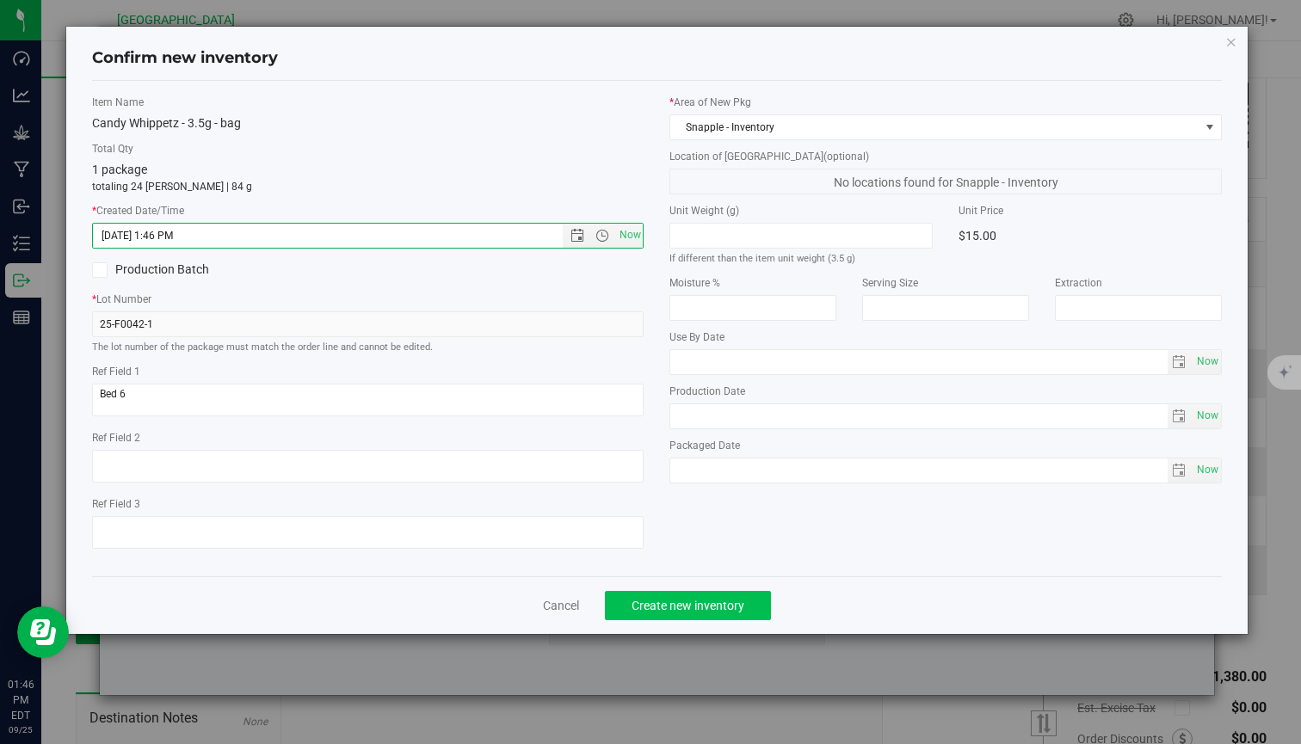
click at [716, 610] on span "Create new inventory" at bounding box center [687, 606] width 113 height 14
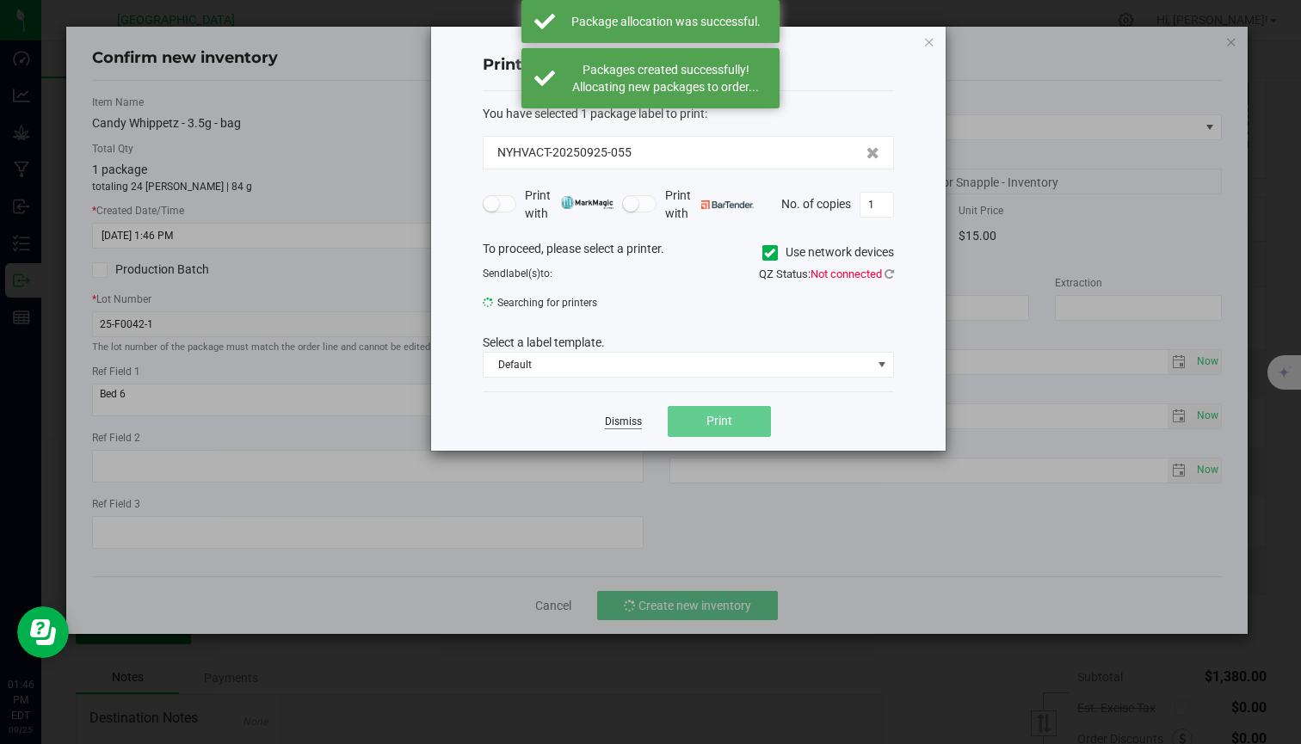
click at [618, 428] on div "Dismiss Print" at bounding box center [688, 420] width 411 height 59
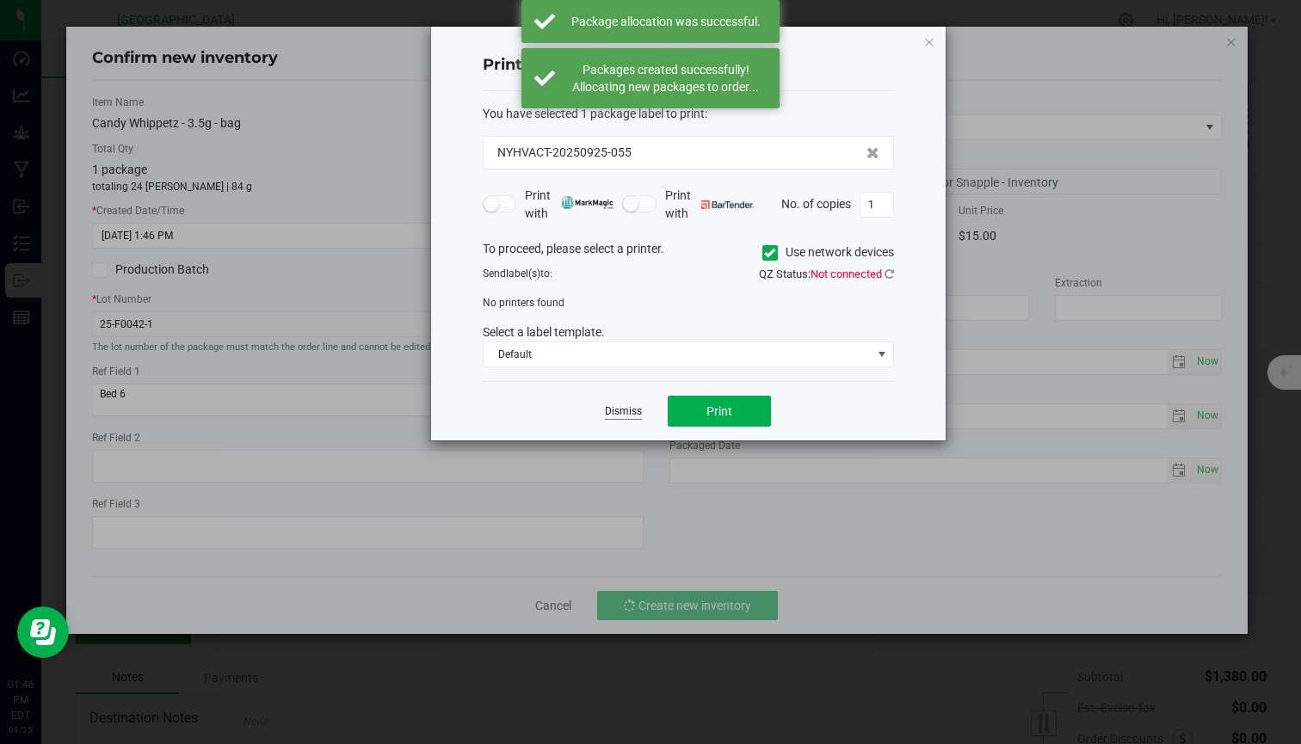
click at [631, 413] on link "Dismiss" at bounding box center [623, 411] width 37 height 15
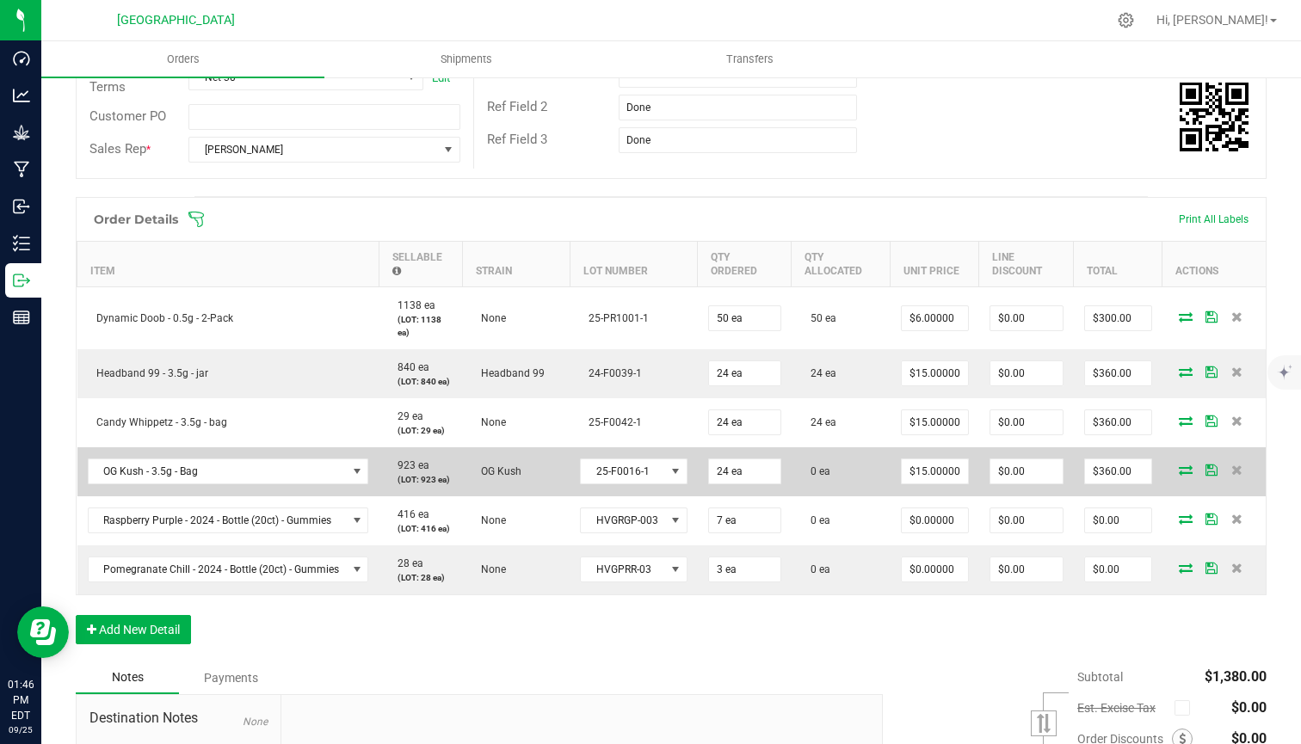
click at [1179, 468] on icon at bounding box center [1186, 470] width 14 height 10
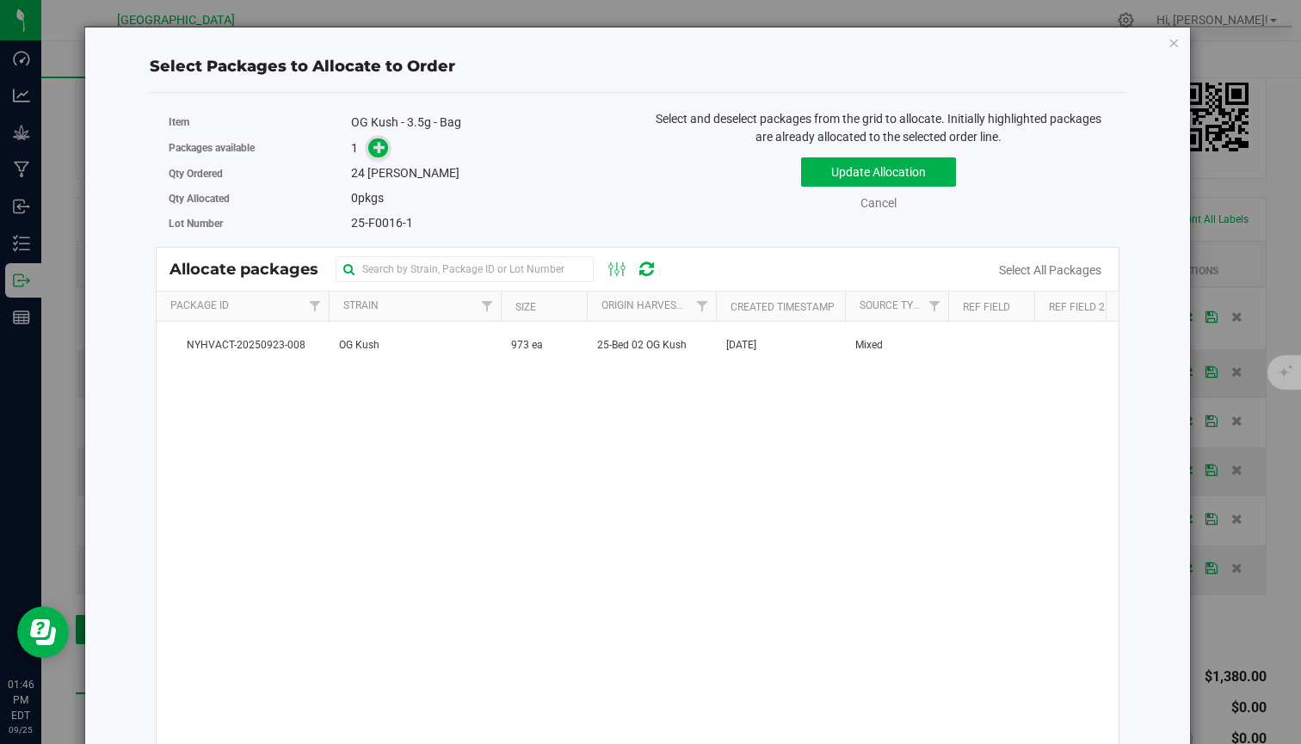
click at [387, 157] on div "1" at bounding box center [488, 149] width 274 height 20
click at [379, 147] on icon at bounding box center [379, 147] width 12 height 12
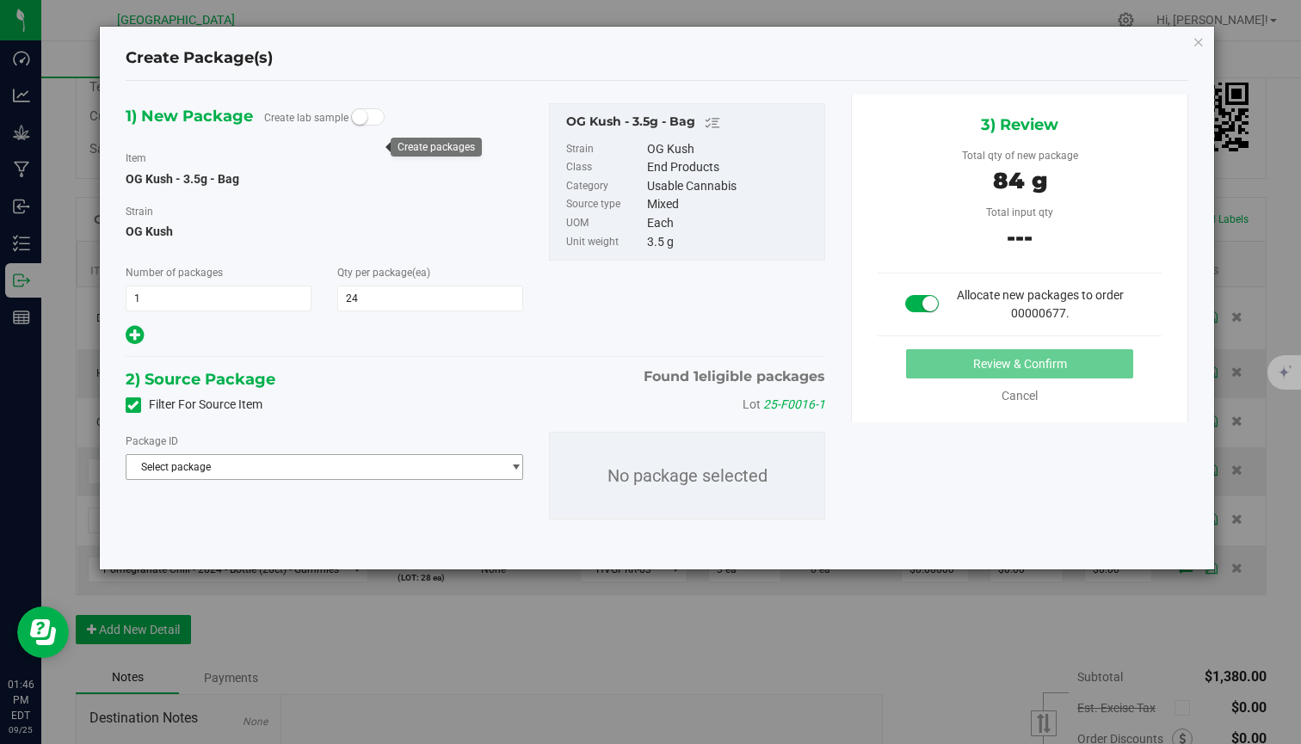
click at [285, 475] on span "Select package" at bounding box center [313, 467] width 374 height 24
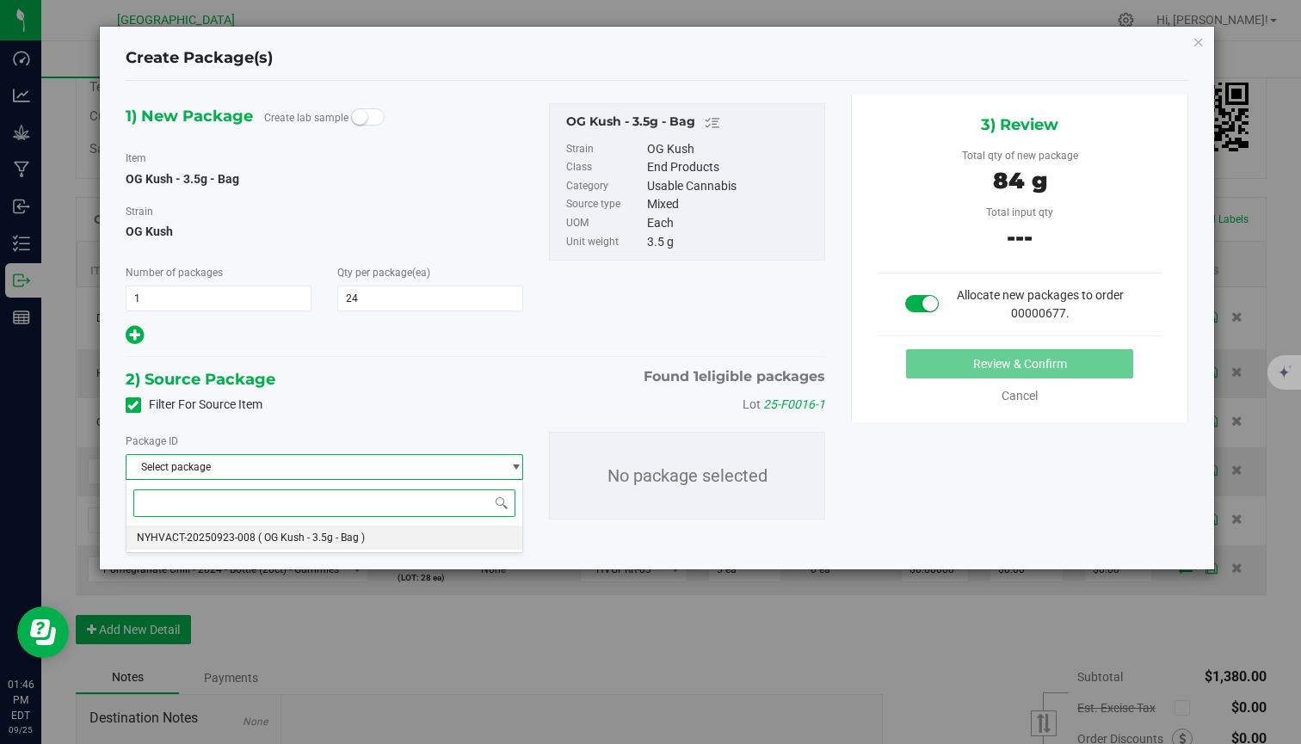
click at [251, 536] on li "NYHVACT-20250923-008 ( OG Kush - 3.5g - Bag )" at bounding box center [324, 538] width 396 height 24
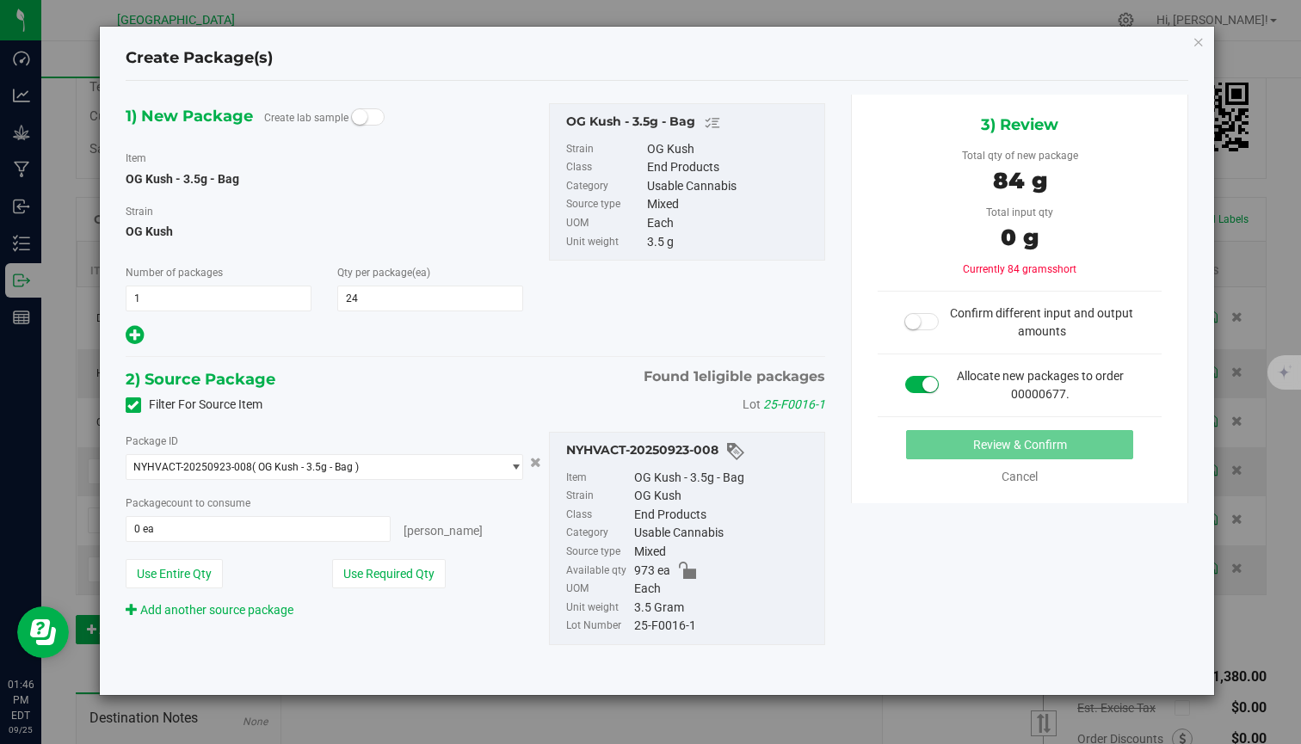
drag, startPoint x: 395, startPoint y: 576, endPoint x: 505, endPoint y: 559, distance: 111.5
click at [395, 576] on button "Use Required Qty" at bounding box center [389, 573] width 114 height 29
type input "24 ea"
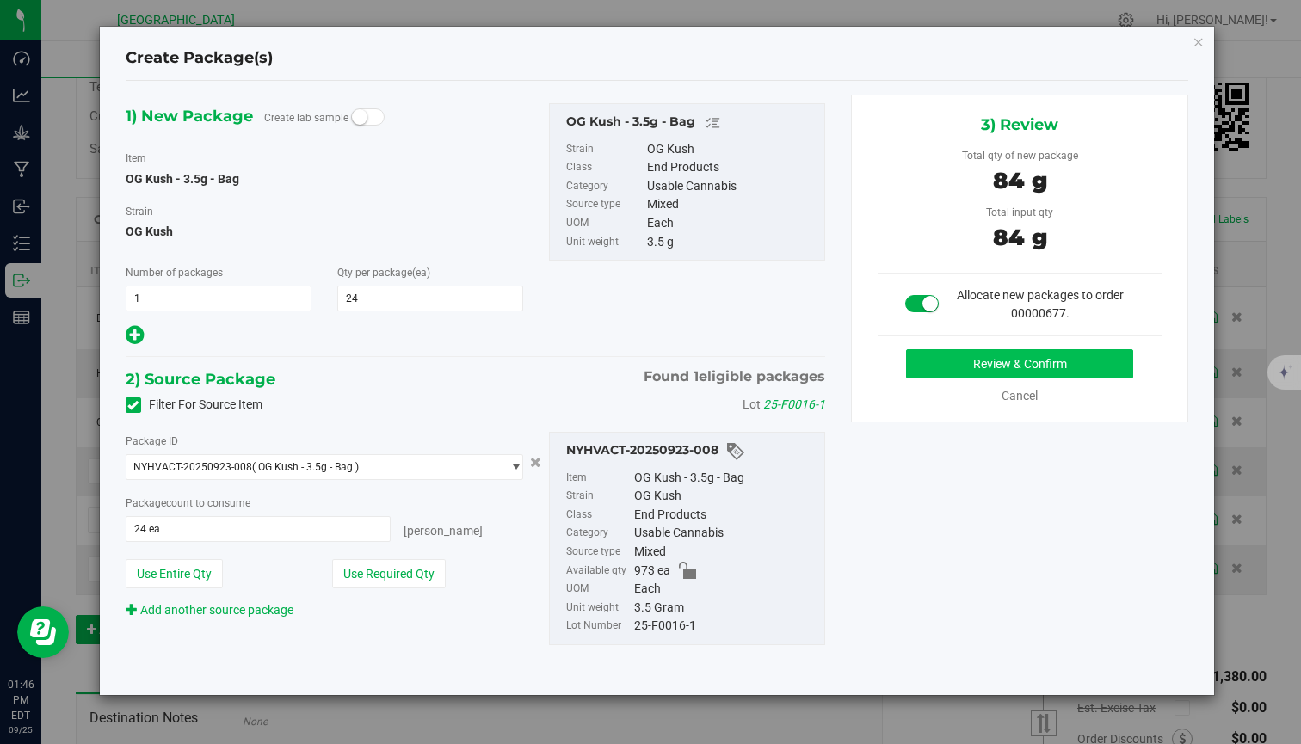
click at [1035, 366] on button "Review & Confirm" at bounding box center [1019, 363] width 227 height 29
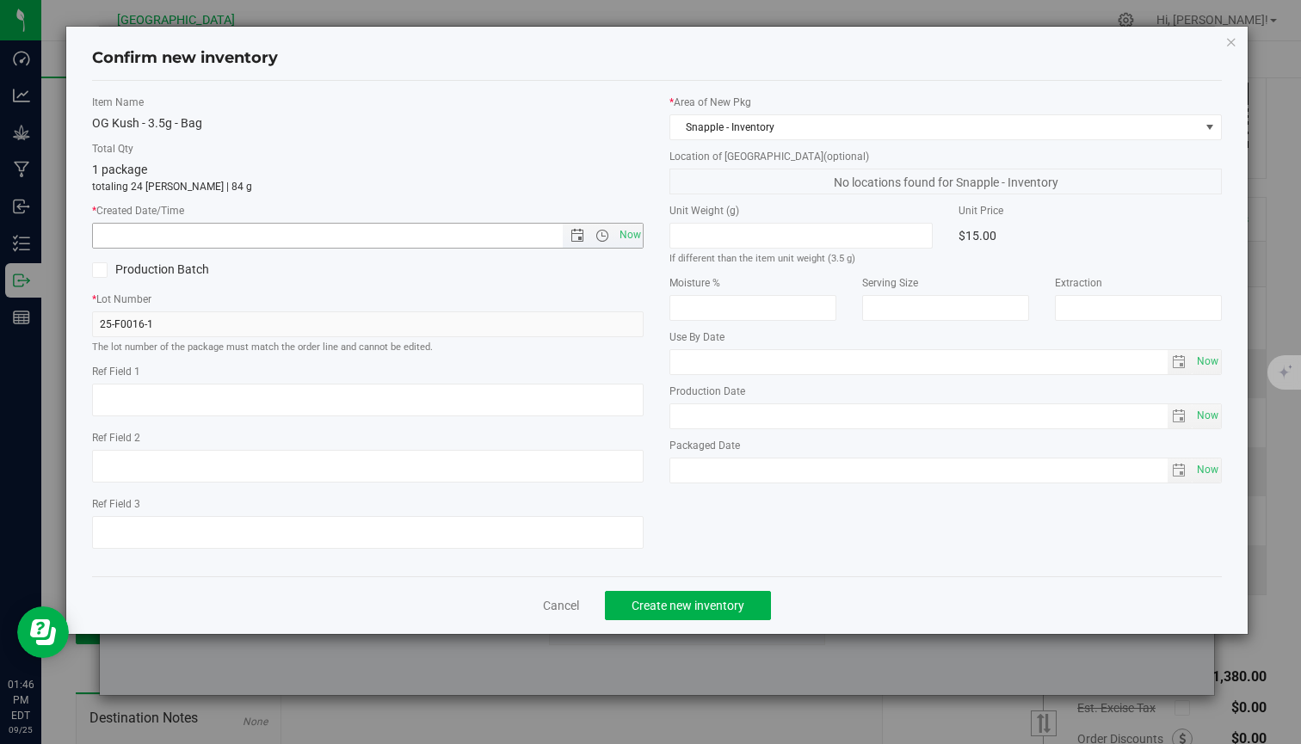
drag, startPoint x: 621, startPoint y: 238, endPoint x: 631, endPoint y: 253, distance: 17.9
click at [621, 238] on span "Now" at bounding box center [629, 235] width 29 height 25
type input "9/25/2025 1:46 PM"
click at [676, 604] on span "Create new inventory" at bounding box center [687, 606] width 113 height 14
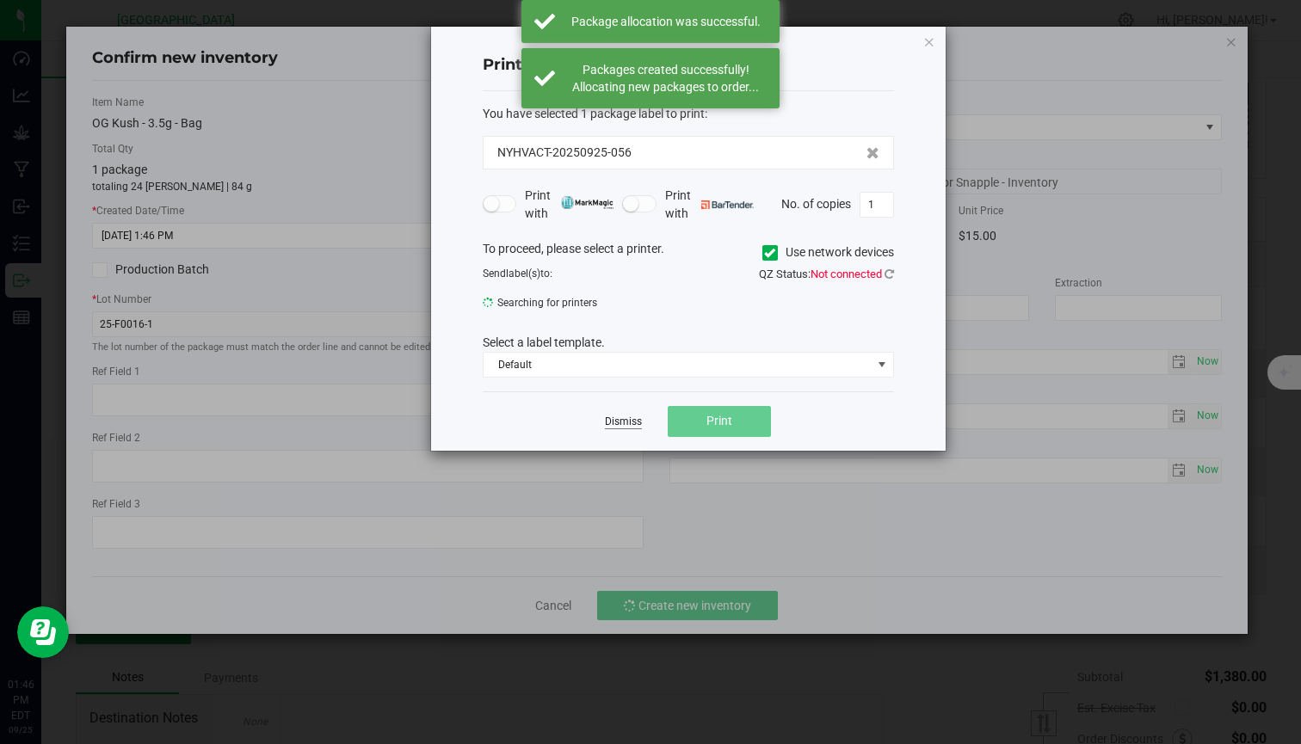
click at [628, 423] on link "Dismiss" at bounding box center [623, 422] width 37 height 15
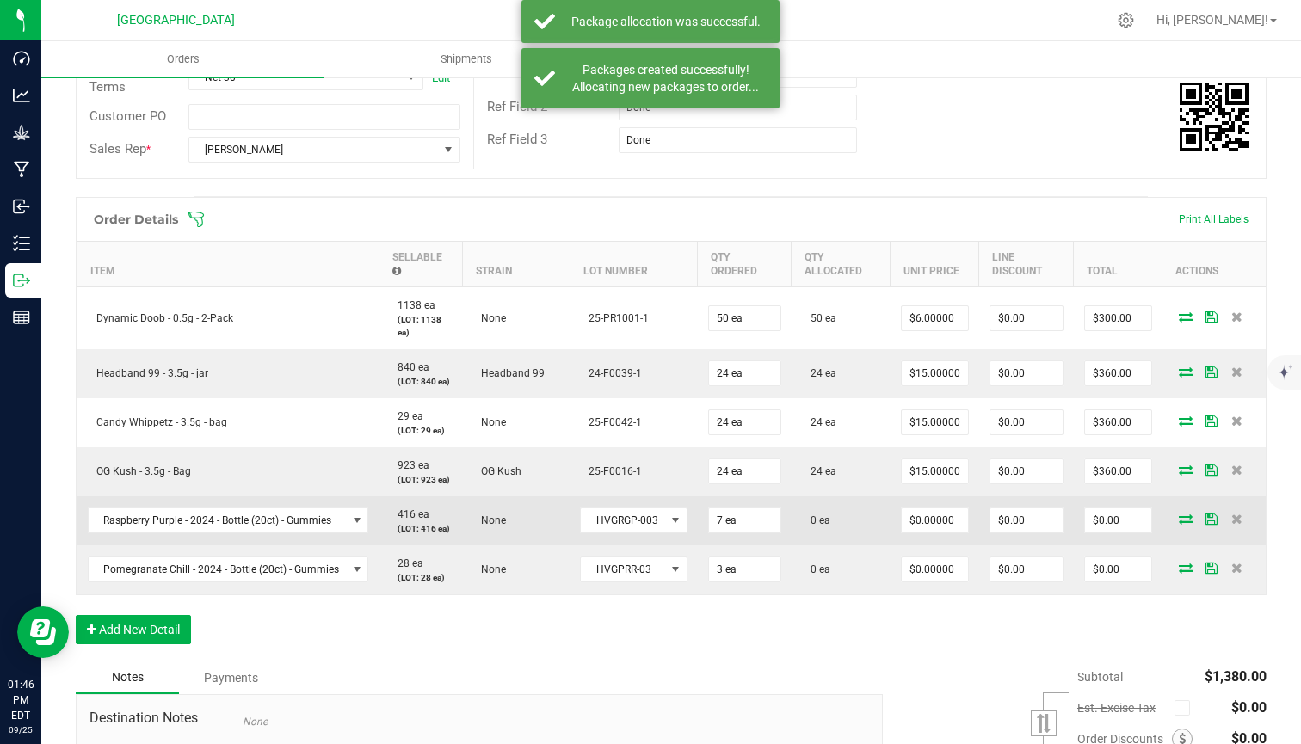
click at [1179, 514] on icon at bounding box center [1186, 519] width 14 height 10
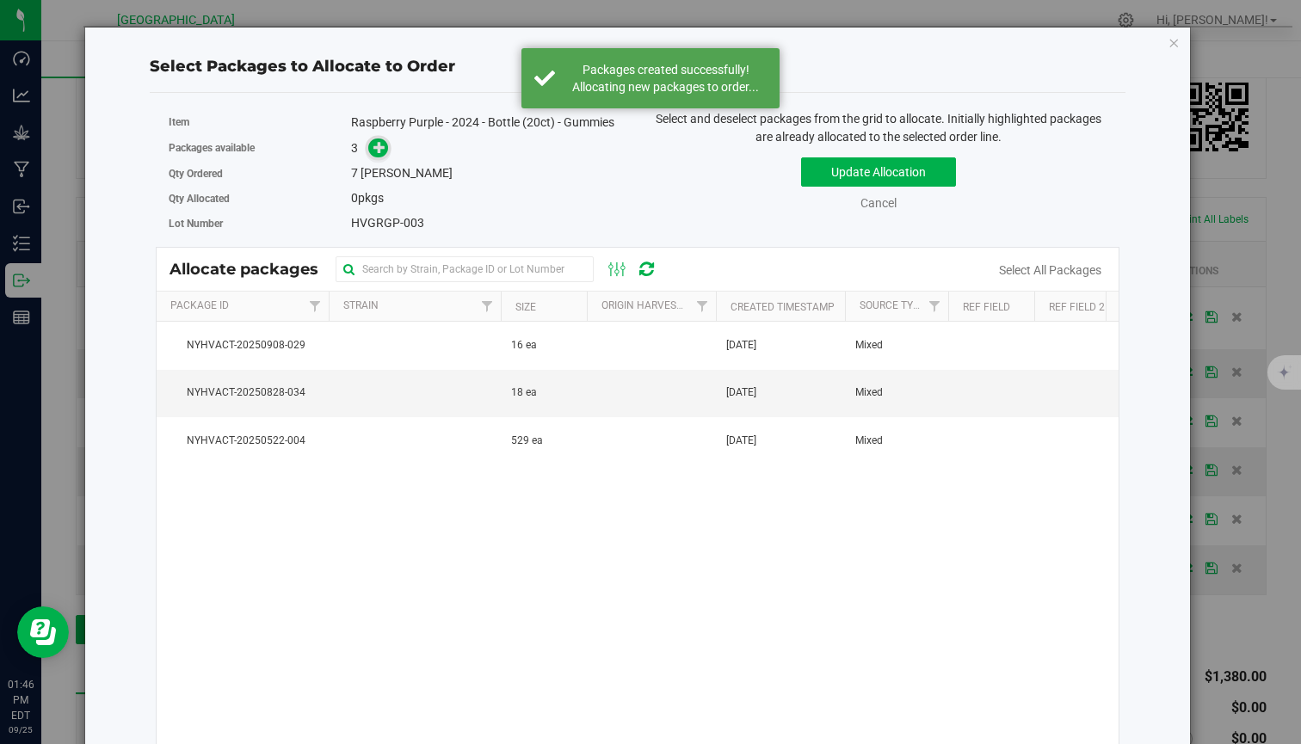
click at [378, 145] on icon at bounding box center [379, 147] width 12 height 12
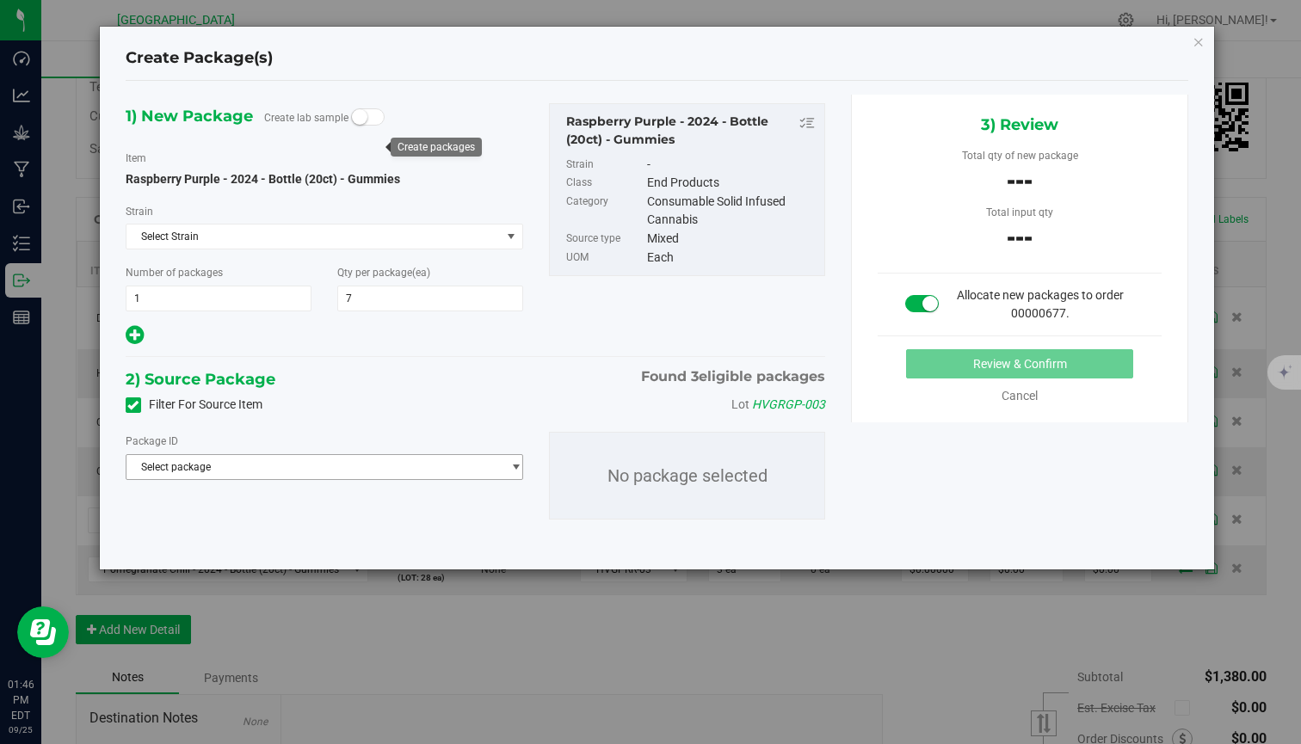
click at [341, 474] on span "Select package" at bounding box center [313, 467] width 374 height 24
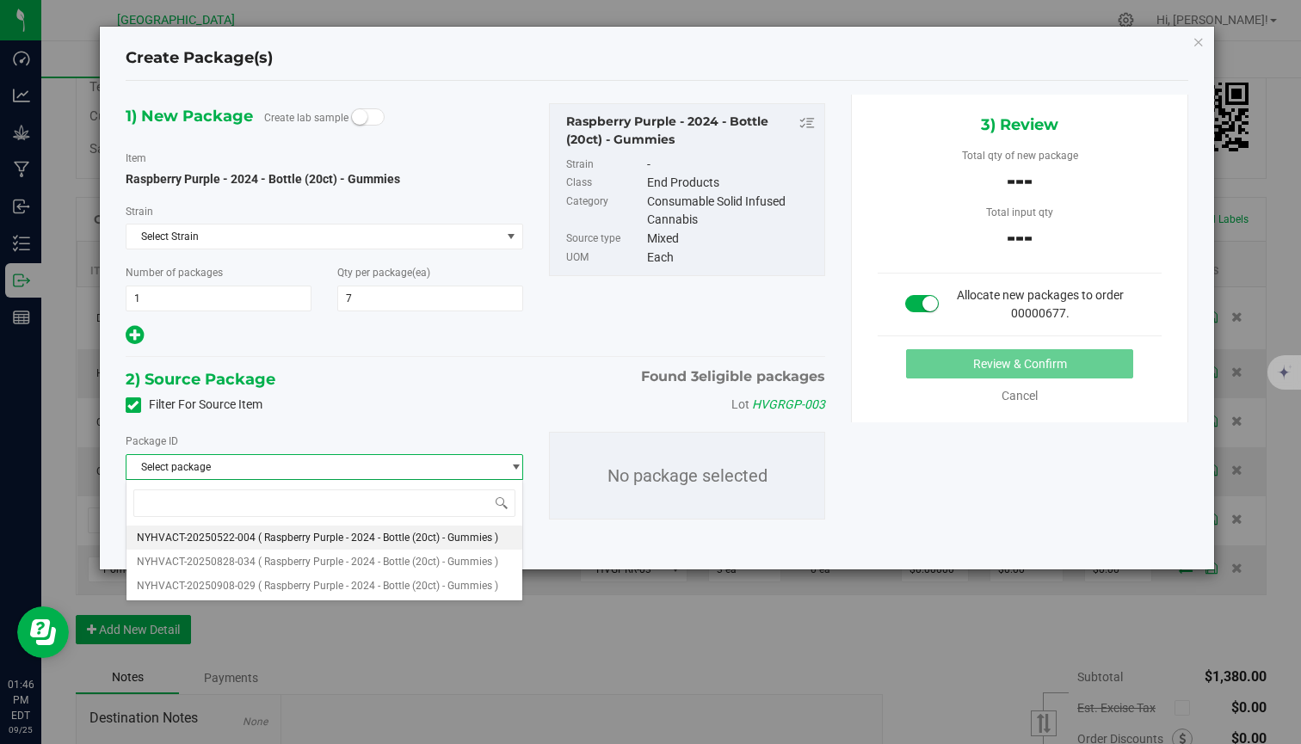
click at [271, 545] on li "NYHVACT-20250522-004 ( Raspberry Purple - 2024 - Bottle (20ct) - Gummies )" at bounding box center [324, 538] width 396 height 24
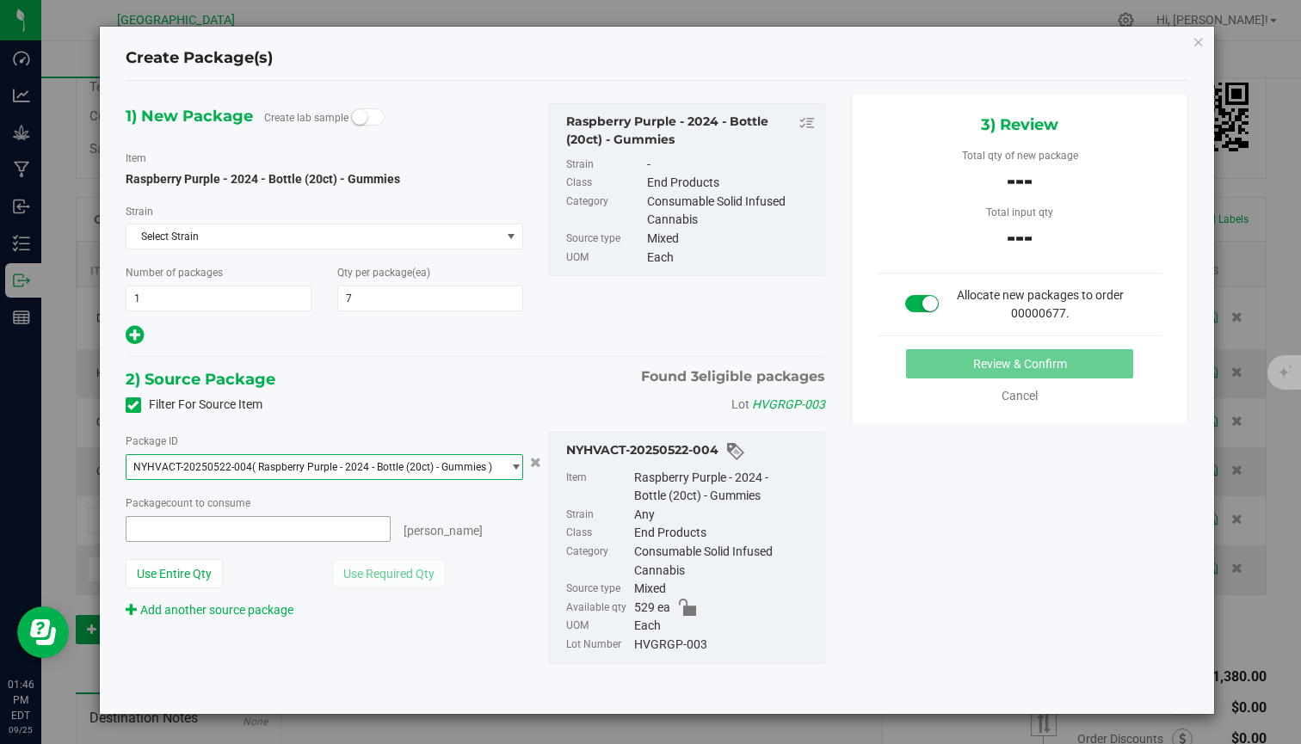
click at [336, 529] on span at bounding box center [258, 529] width 265 height 26
type input "7"
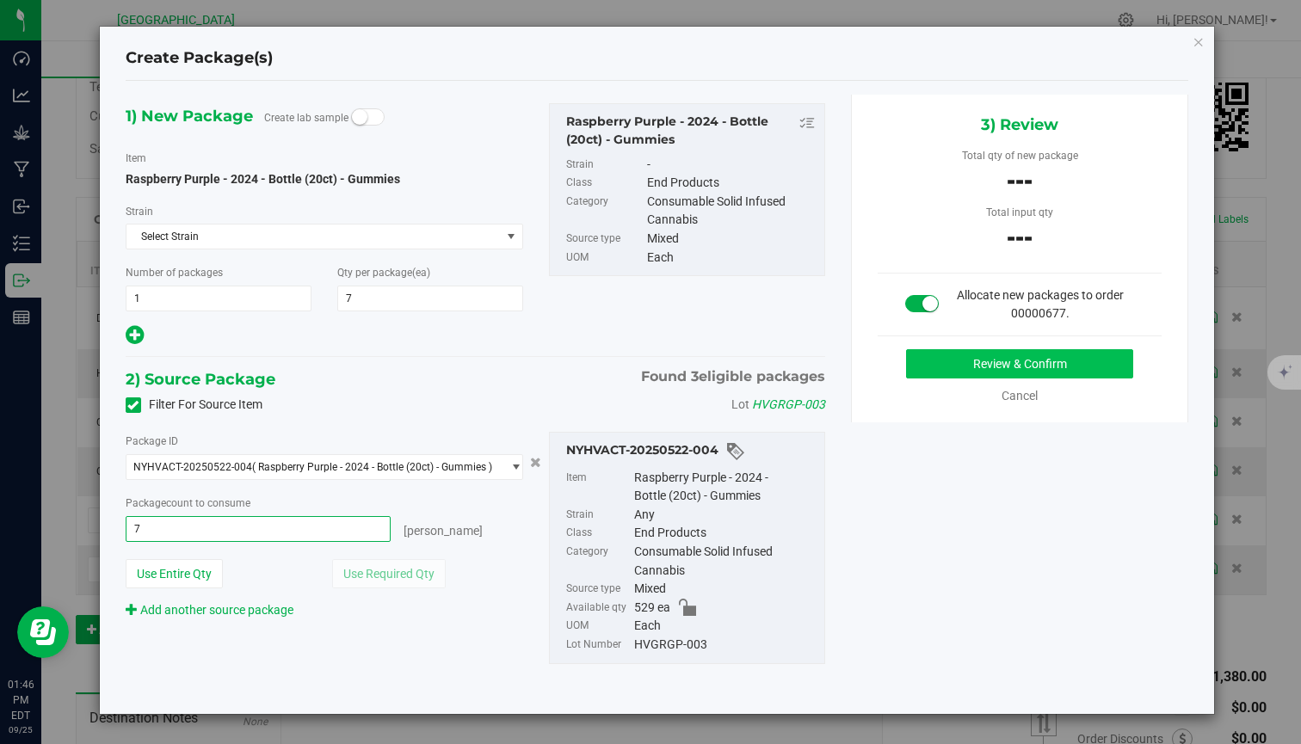
type input "7 ea"
click at [957, 369] on button "Review & Confirm" at bounding box center [1019, 363] width 227 height 29
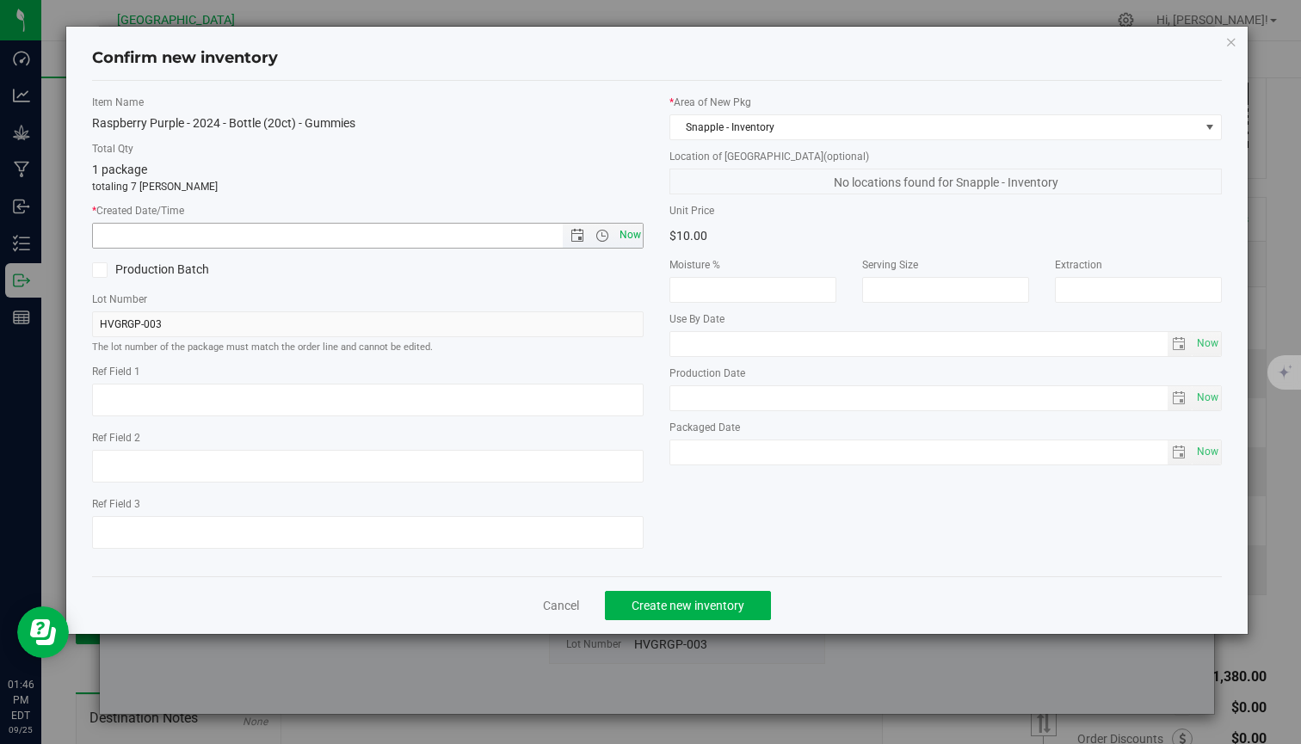
click at [624, 226] on span "Now" at bounding box center [629, 235] width 29 height 25
type input "9/25/2025 1:46 PM"
click at [699, 608] on span "Create new inventory" at bounding box center [687, 606] width 113 height 14
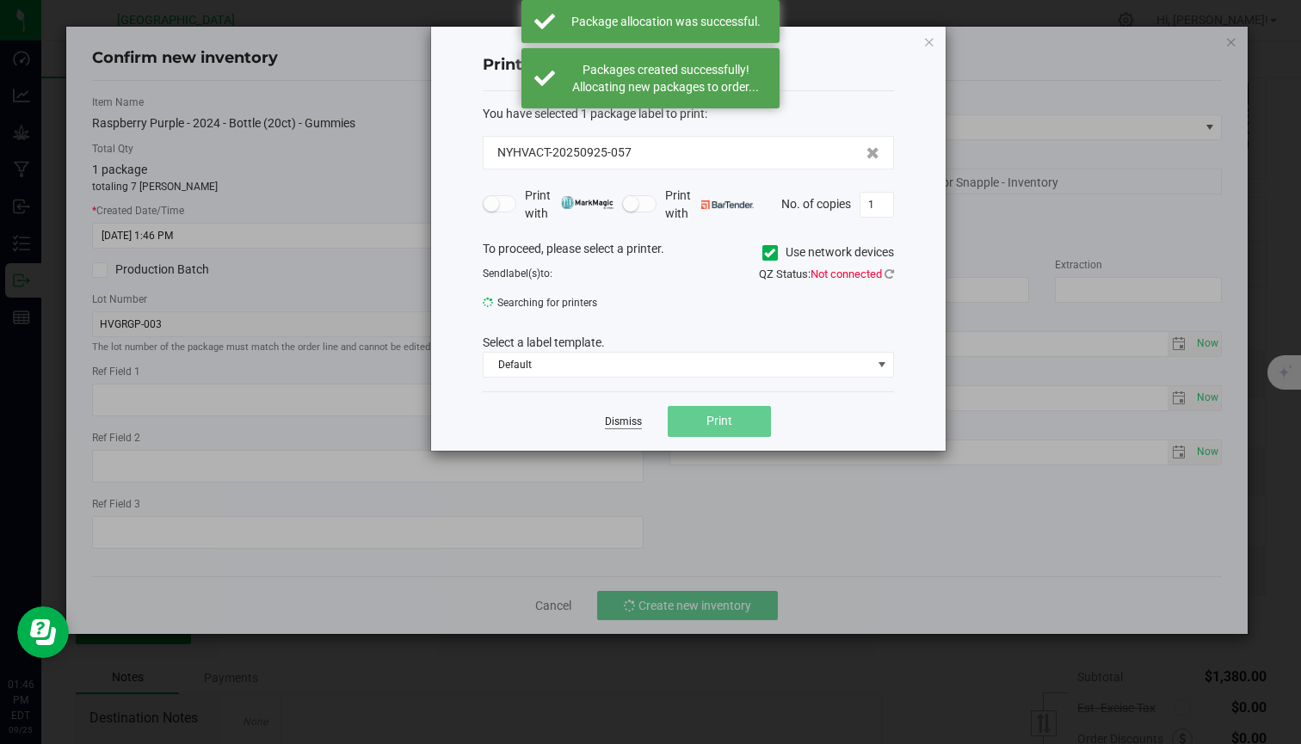
click at [626, 422] on link "Dismiss" at bounding box center [623, 422] width 37 height 15
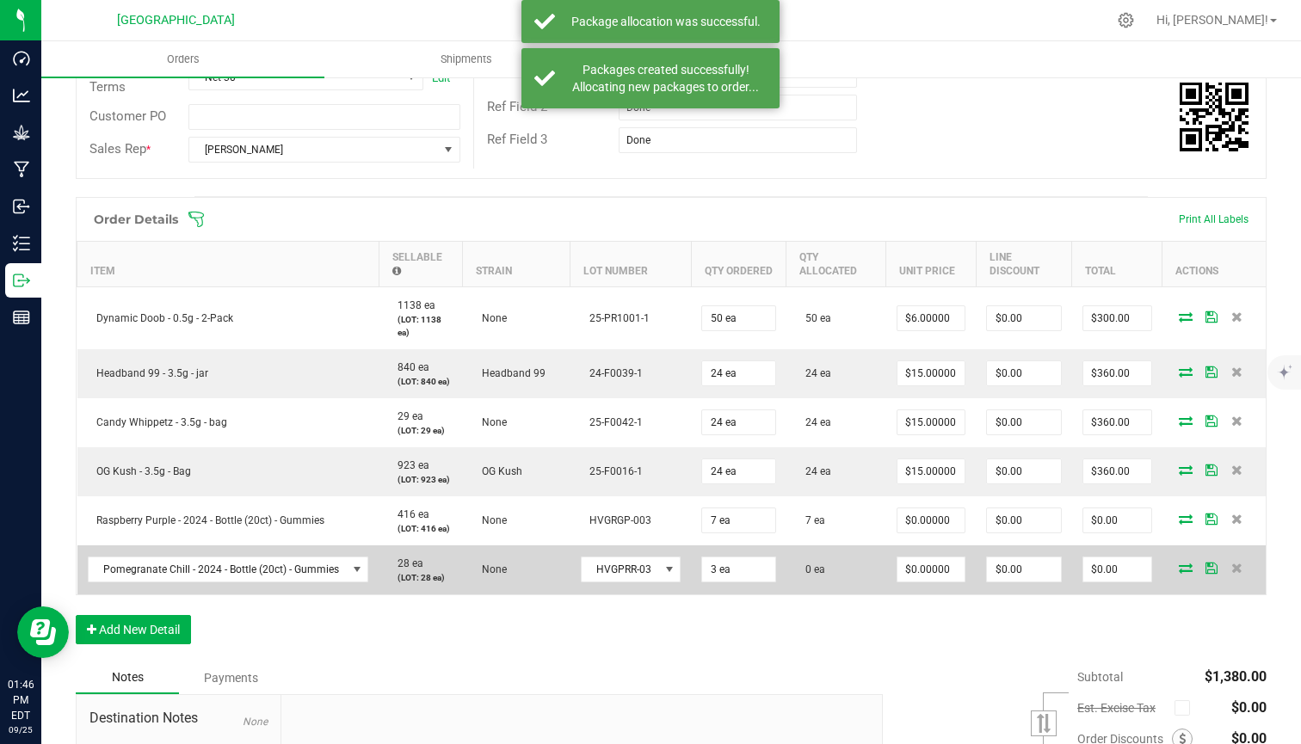
click at [1179, 568] on icon at bounding box center [1186, 568] width 14 height 10
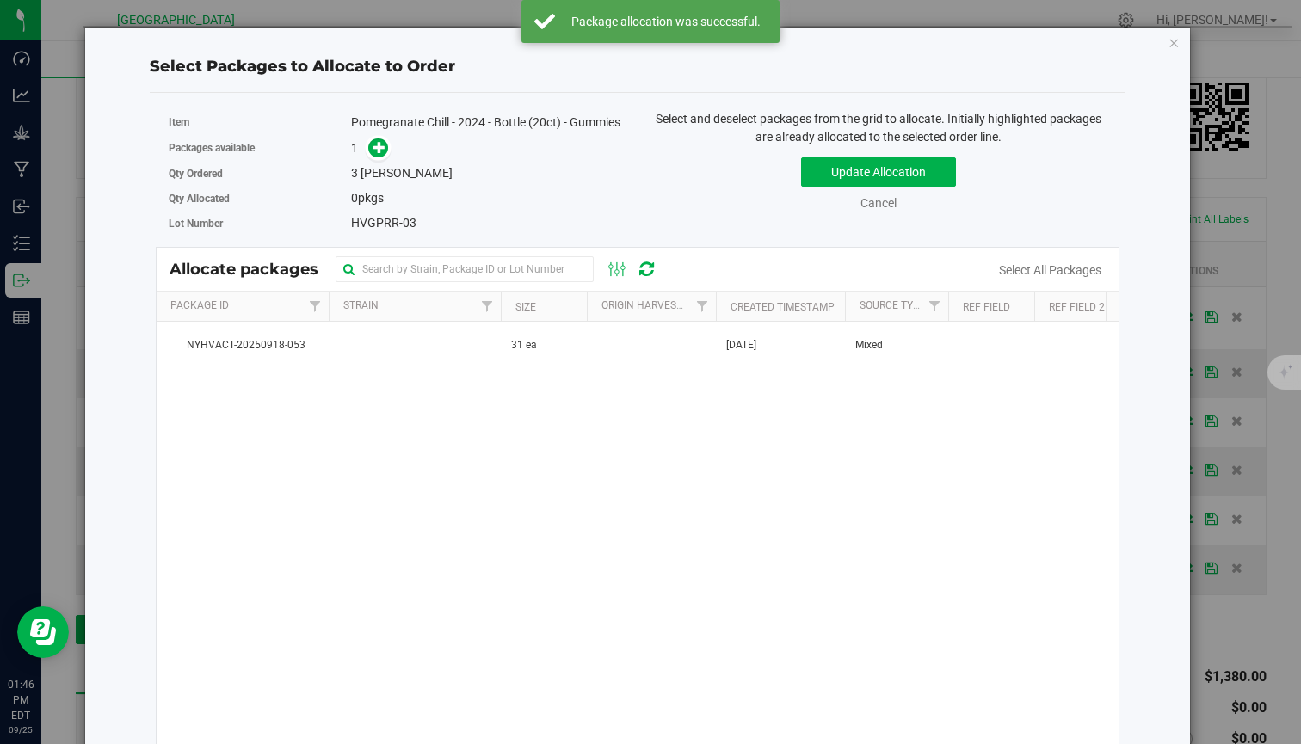
click at [363, 158] on span at bounding box center [374, 149] width 28 height 20
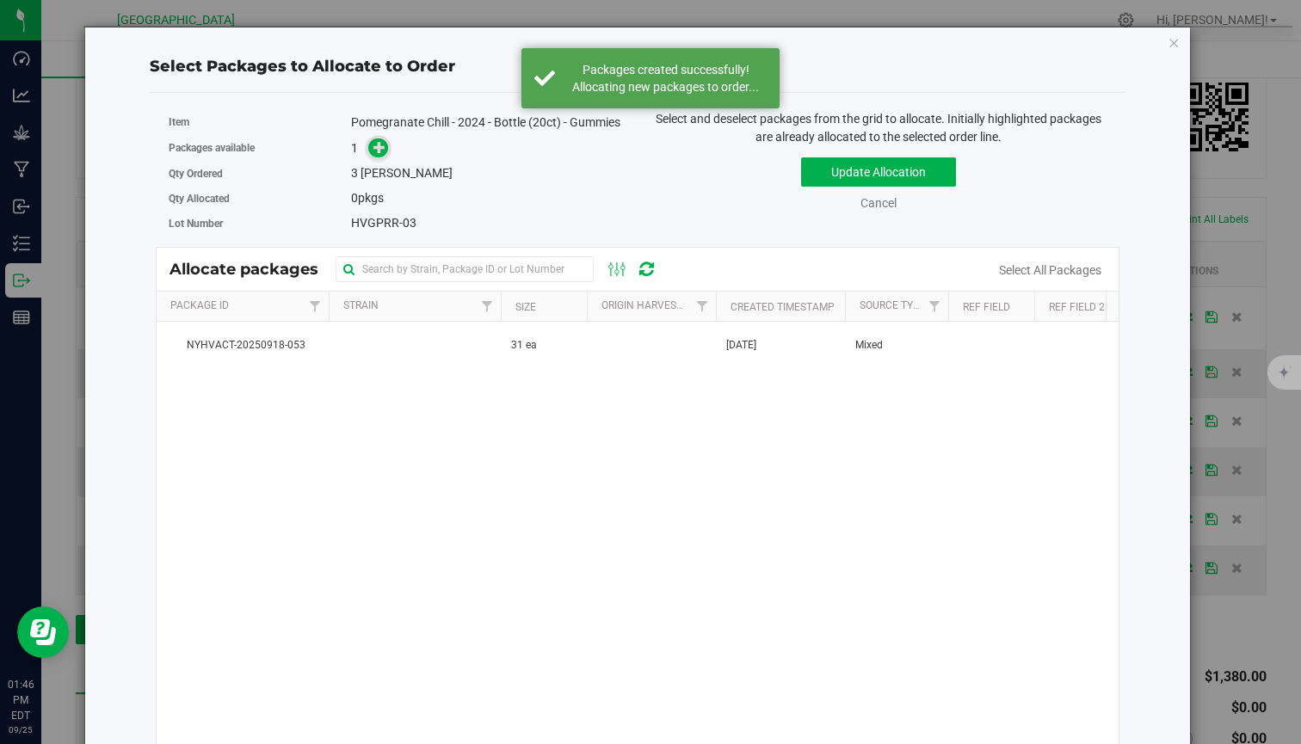
click at [376, 153] on icon at bounding box center [379, 147] width 12 height 12
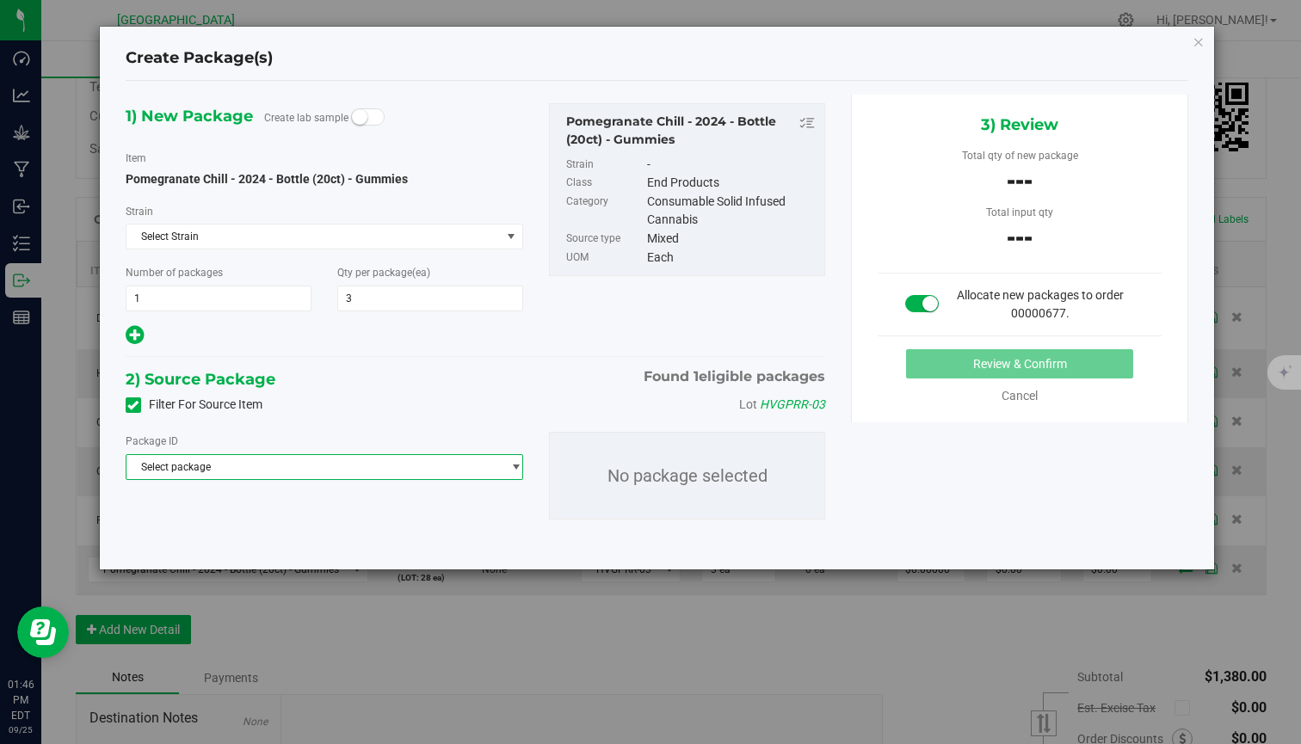
click at [302, 470] on span "Select package" at bounding box center [313, 467] width 374 height 24
click at [258, 534] on span "( Pomegranate Chill - 2024 - Bottle (20ct) - Gummies )" at bounding box center [382, 538] width 248 height 12
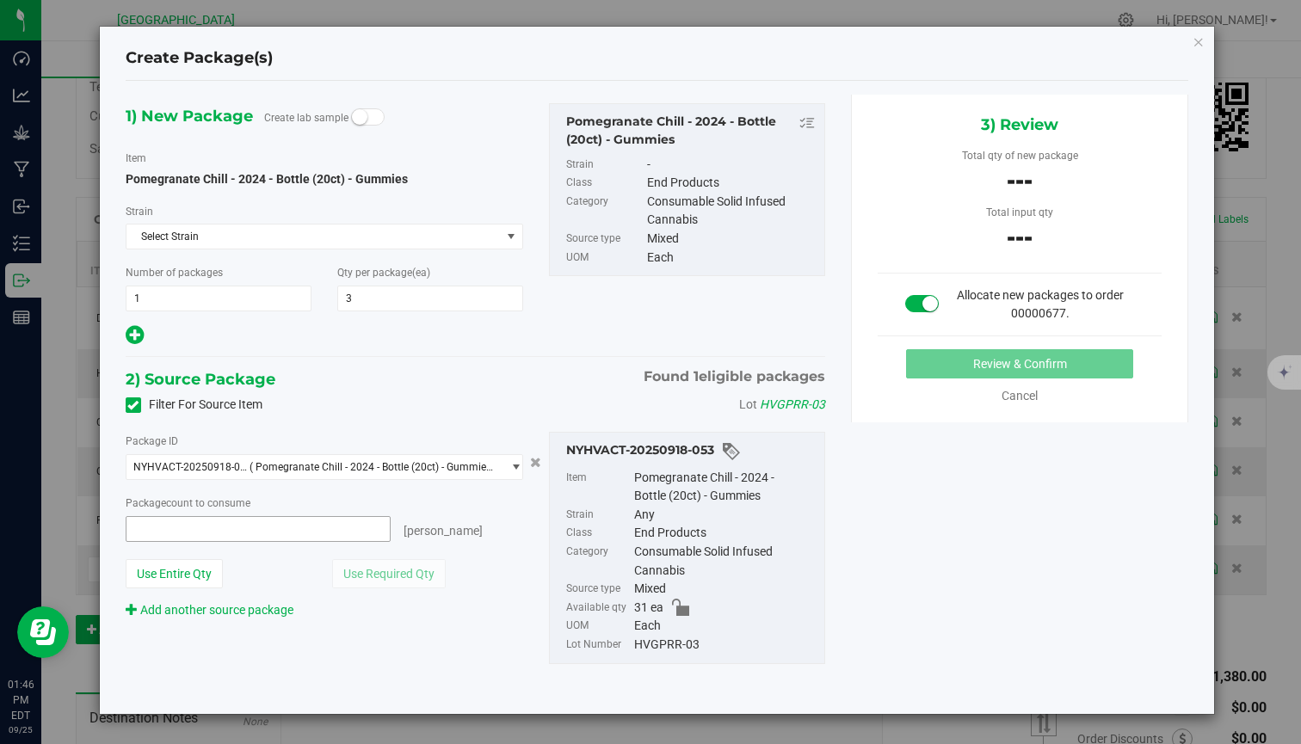
click at [261, 539] on span at bounding box center [258, 529] width 265 height 26
type input "3"
type input "3 ea"
click at [1094, 354] on button "Review & Confirm" at bounding box center [1019, 363] width 227 height 29
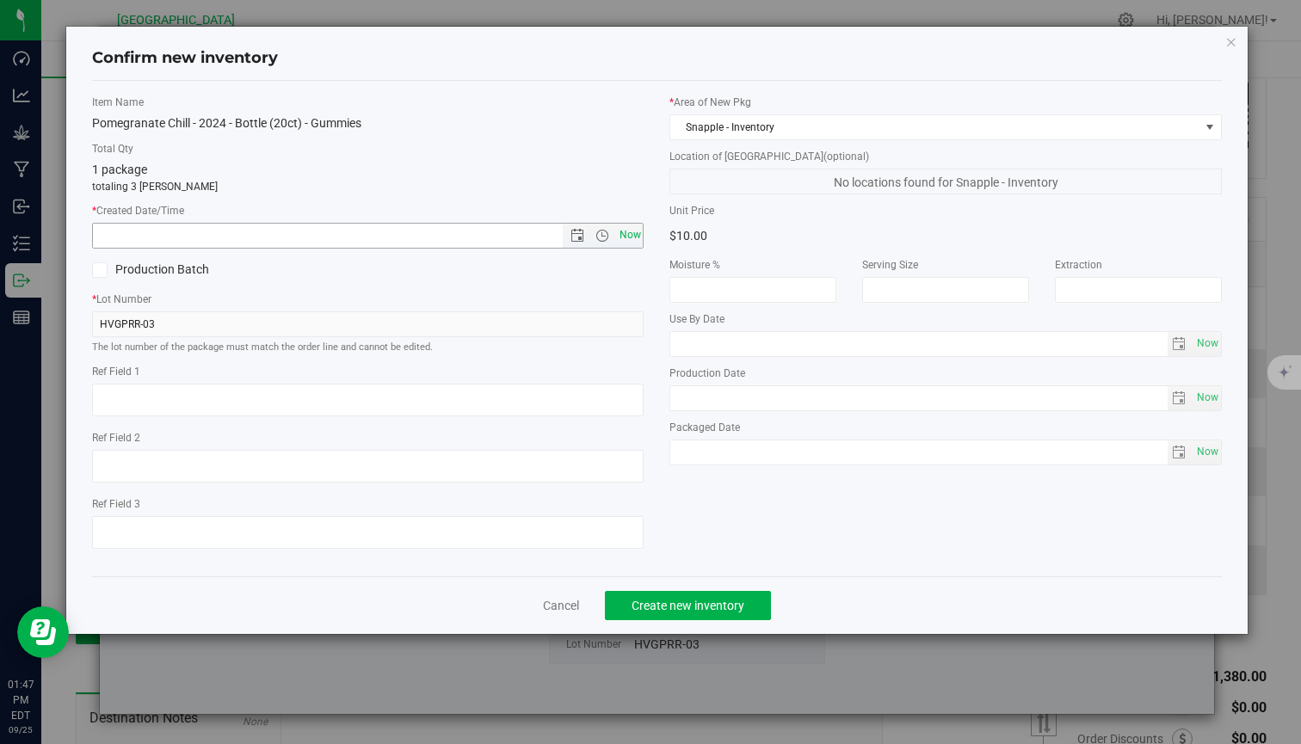
click at [625, 233] on span "Now" at bounding box center [629, 235] width 29 height 25
type input "9/25/2025 1:47 PM"
click at [708, 604] on span "Create new inventory" at bounding box center [687, 606] width 113 height 14
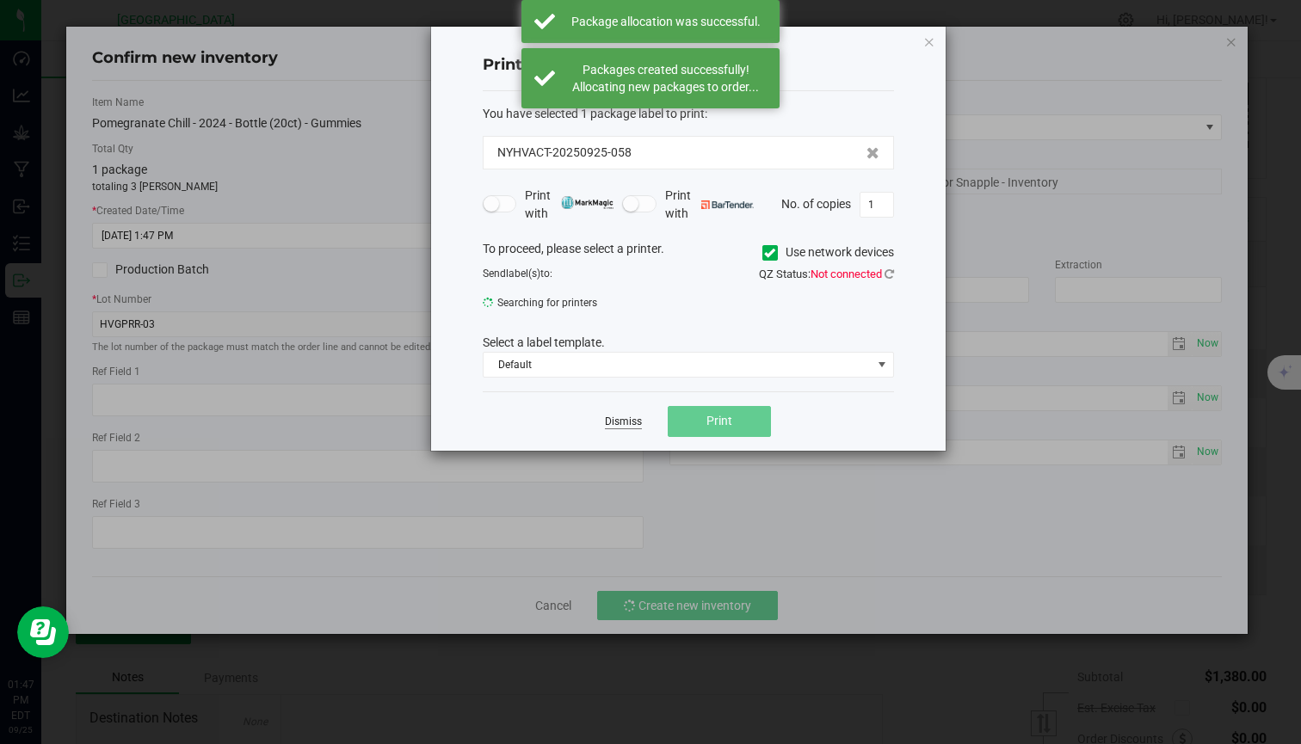
click at [611, 417] on link "Dismiss" at bounding box center [623, 422] width 37 height 15
